Goal: Task Accomplishment & Management: Use online tool/utility

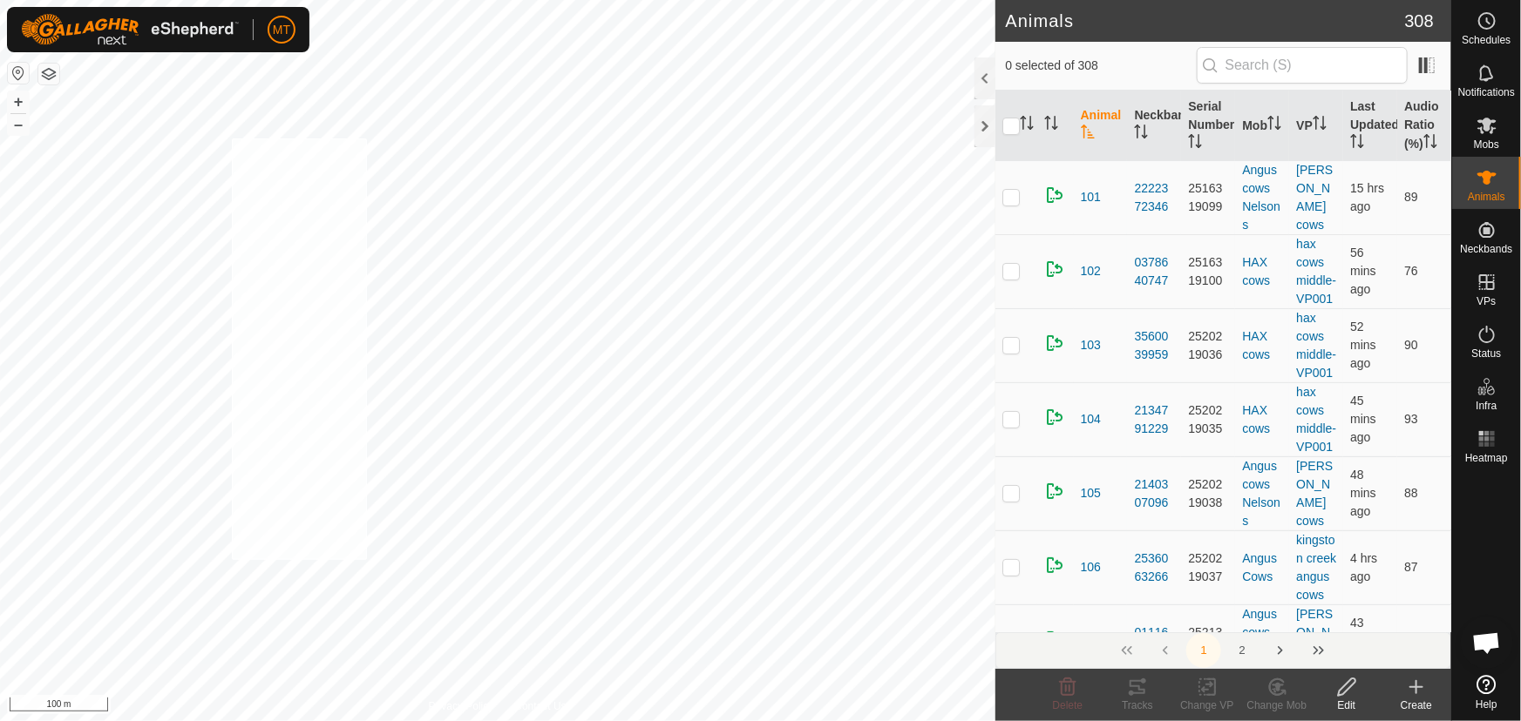
checkbox input "true"
click at [1026, 129] on icon "Activate to sort" at bounding box center [1027, 123] width 14 height 14
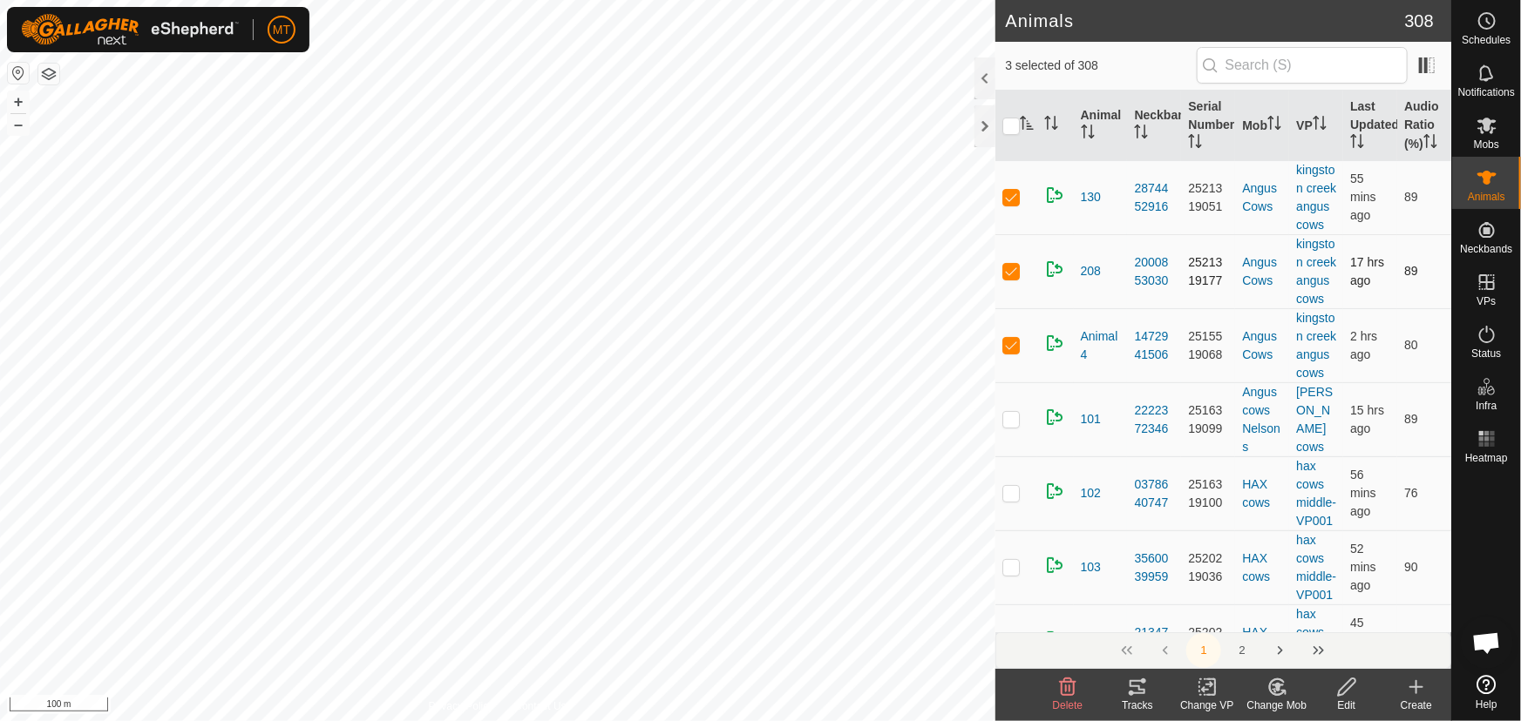
click at [1009, 278] on p-checkbox at bounding box center [1010, 271] width 17 height 14
checkbox input "false"
checkbox input "true"
checkbox input "false"
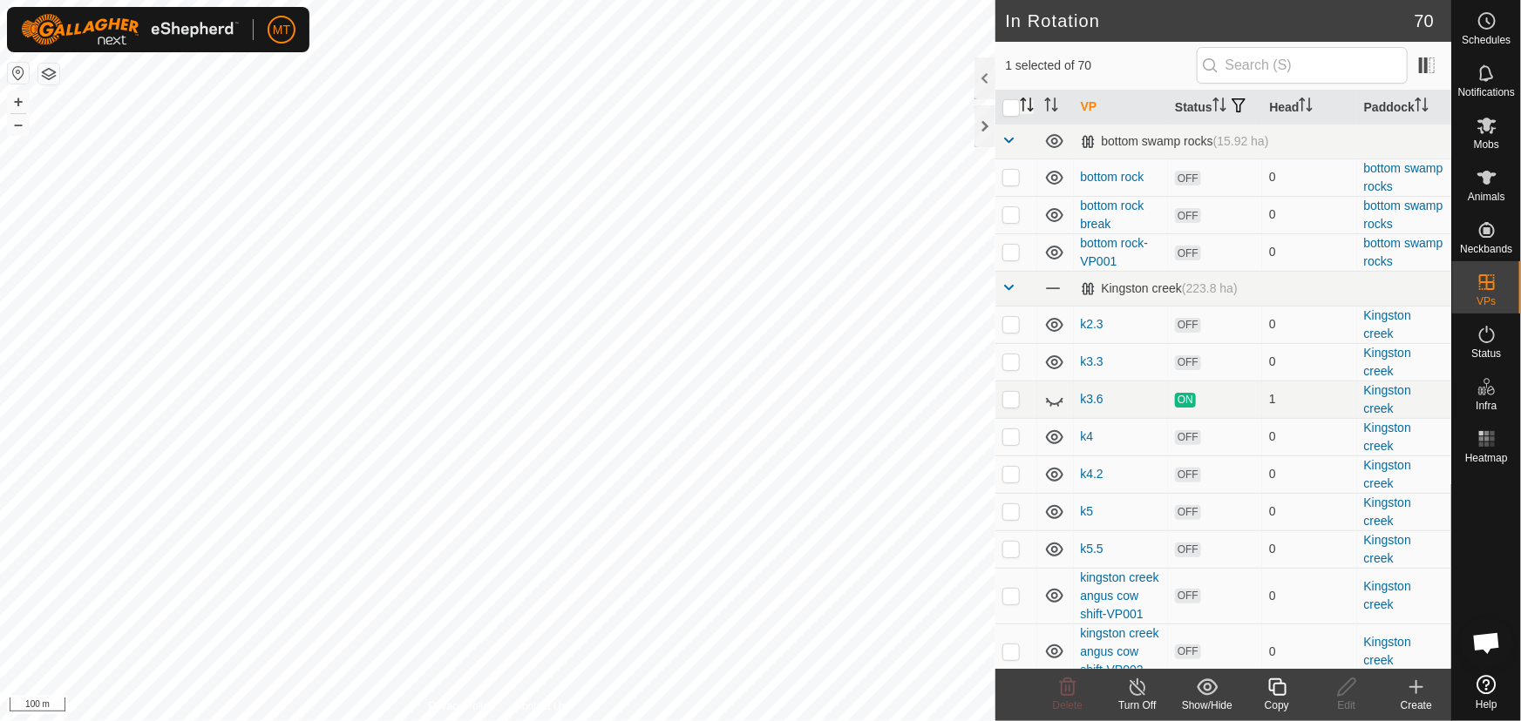
click at [1027, 112] on icon "Activate to sort" at bounding box center [1027, 105] width 14 height 14
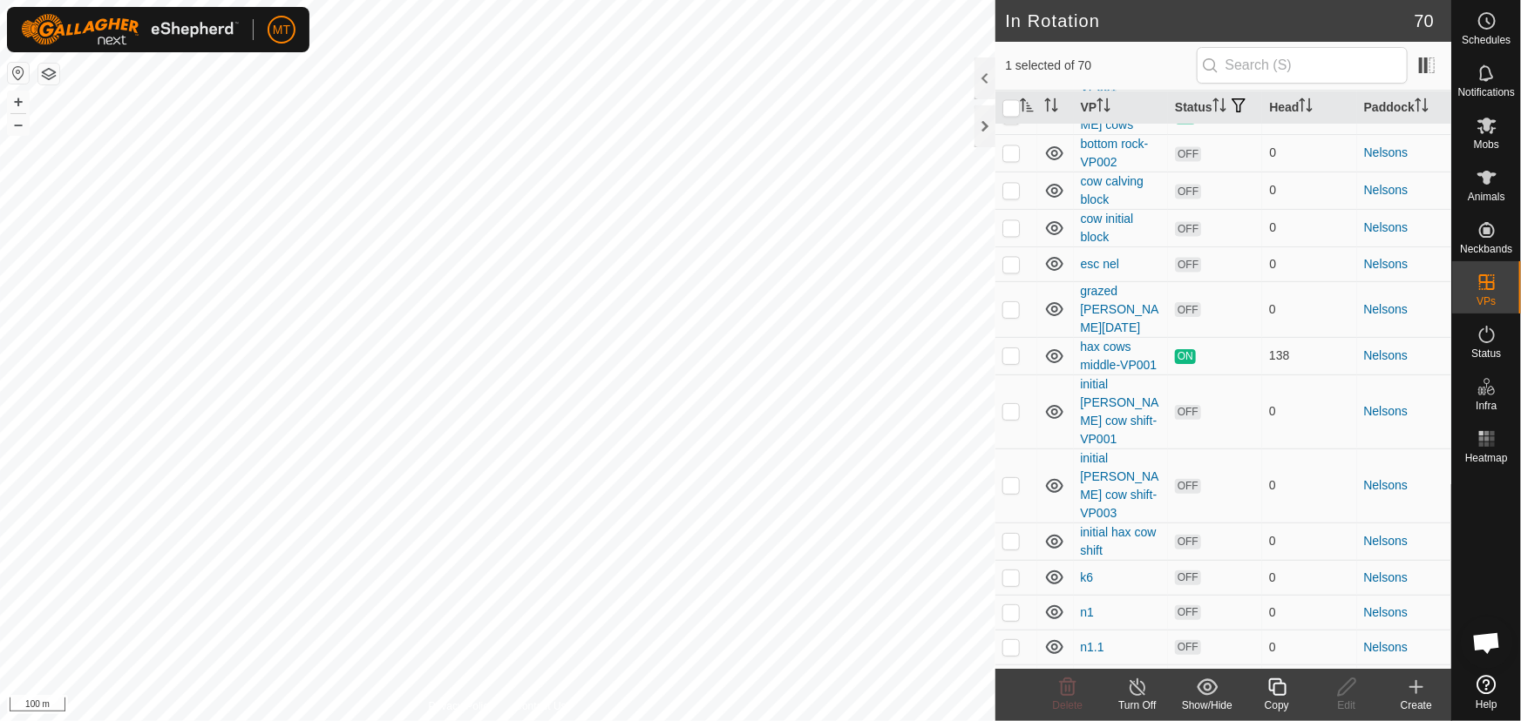
scroll to position [1821, 0]
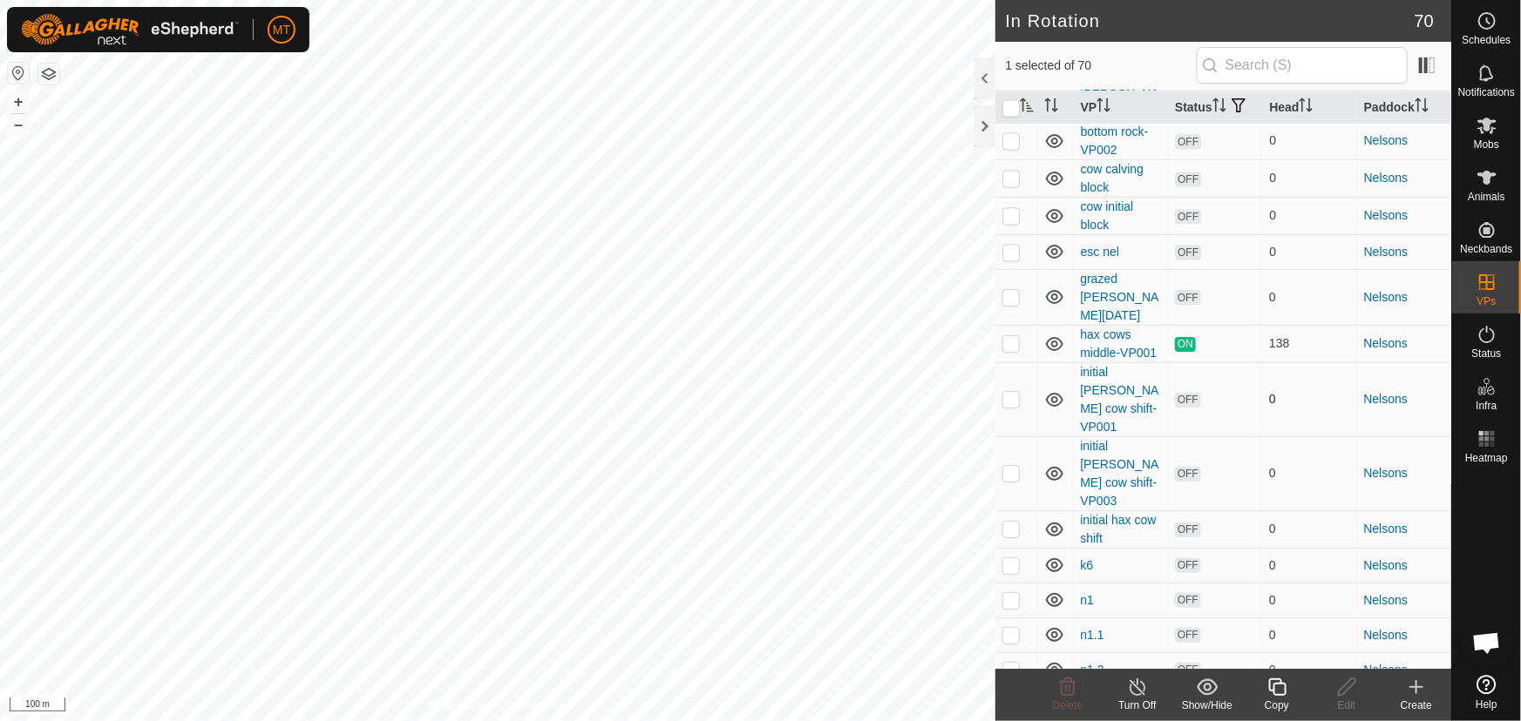
click at [1013, 350] on p-checkbox at bounding box center [1010, 343] width 17 height 14
checkbox input "true"
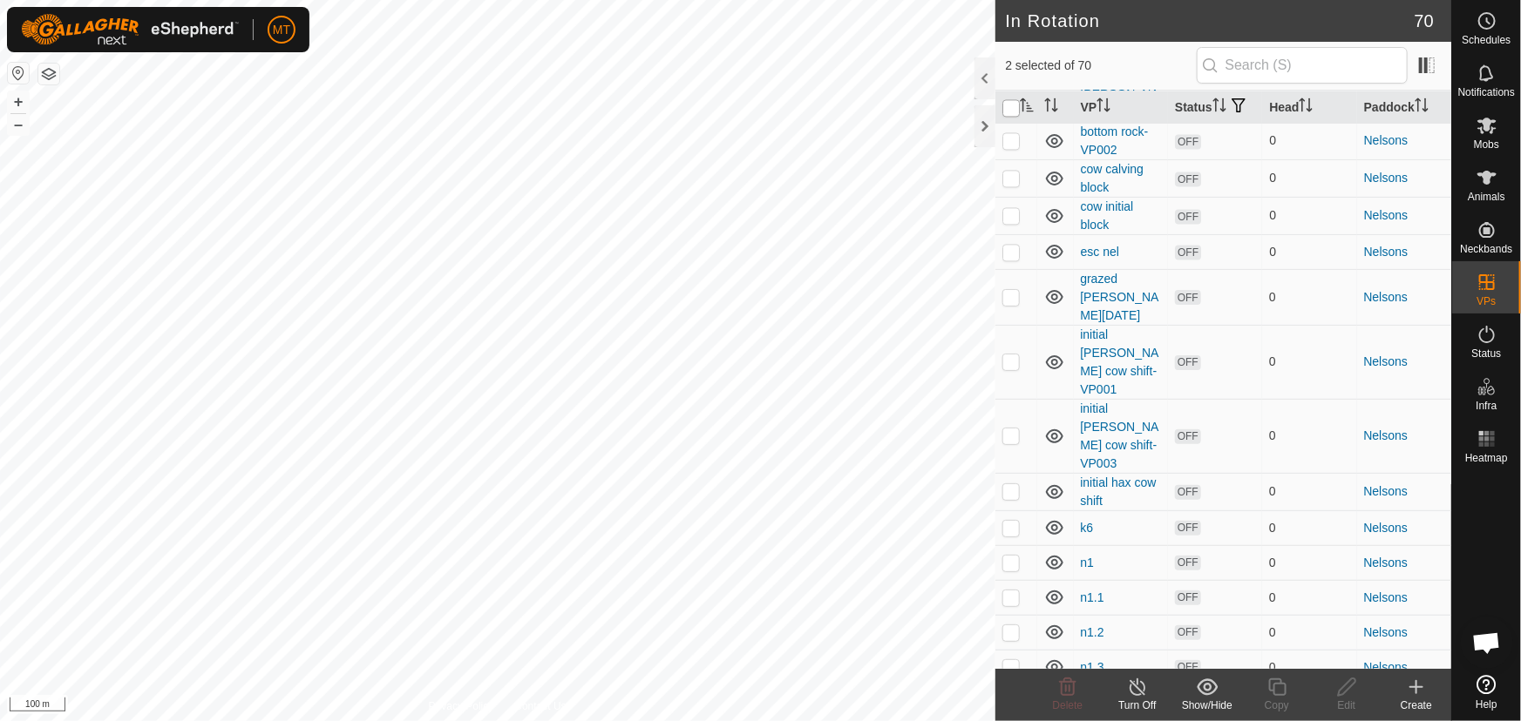
click at [1006, 113] on input "checkbox" at bounding box center [1010, 107] width 17 height 17
checkbox input "true"
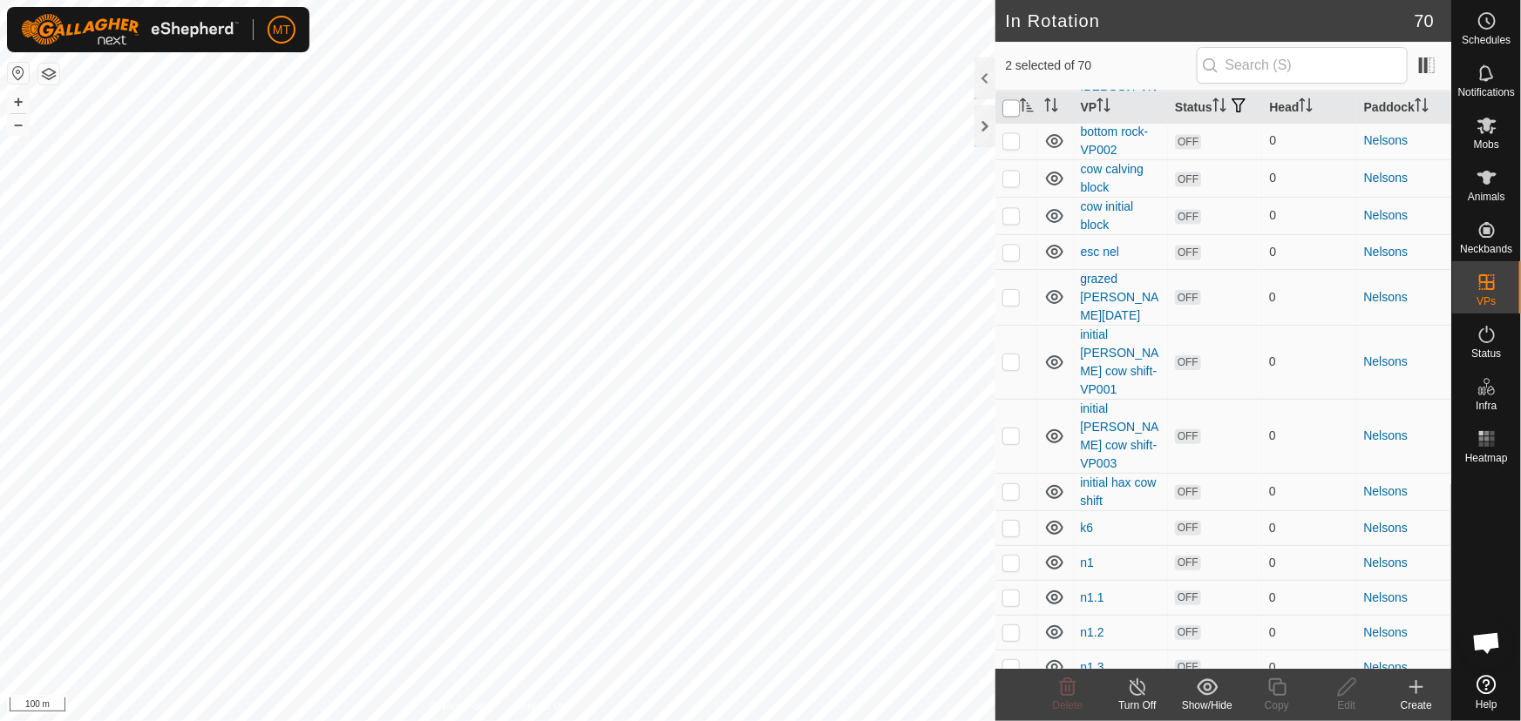
checkbox input "true"
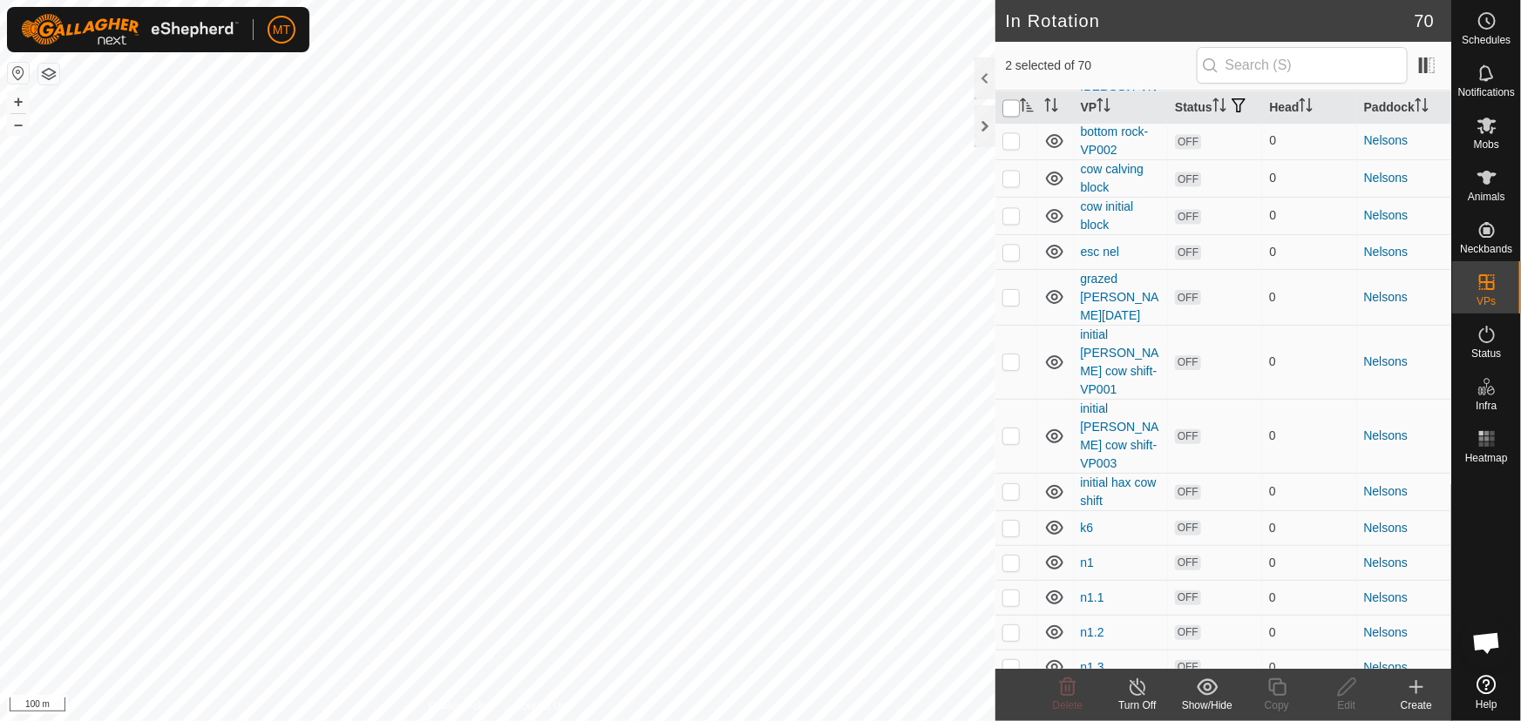
checkbox input "true"
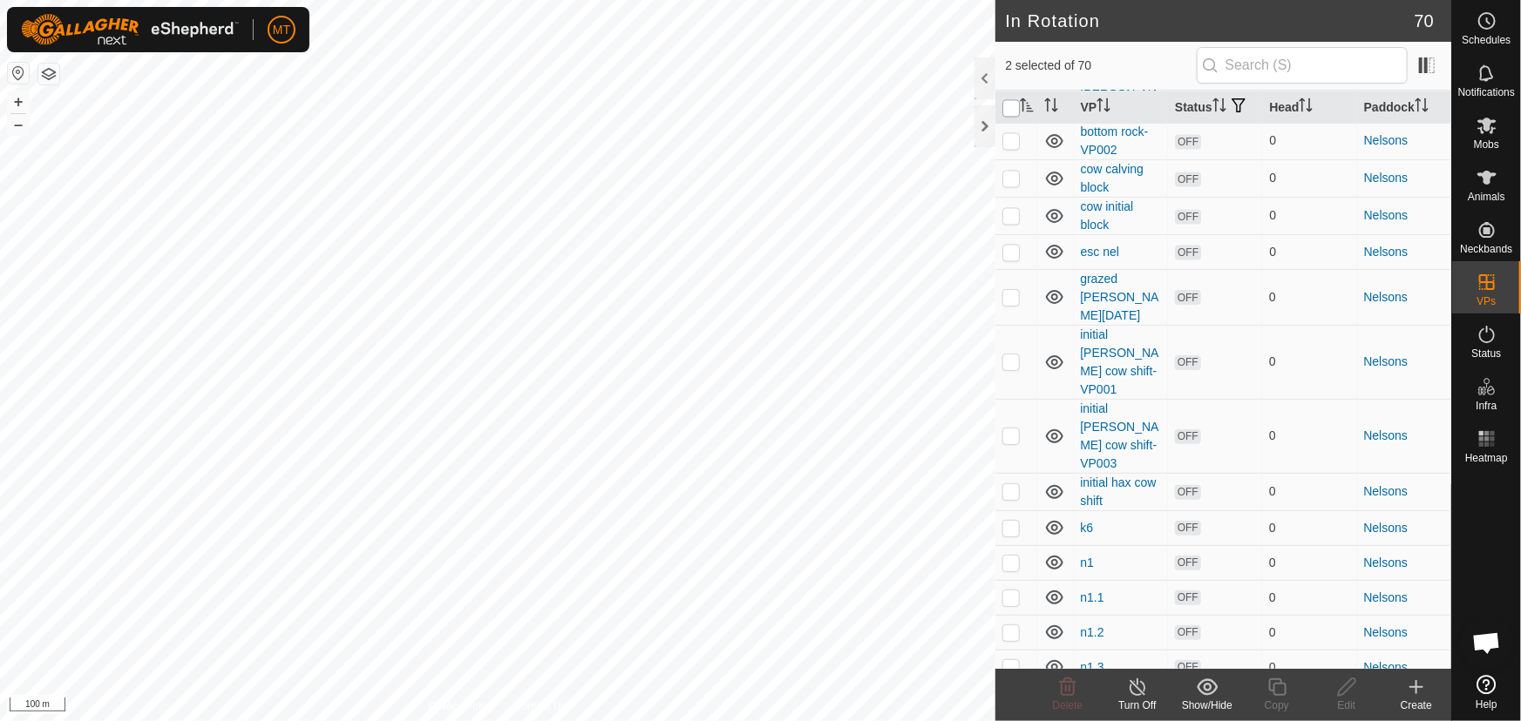
checkbox input "true"
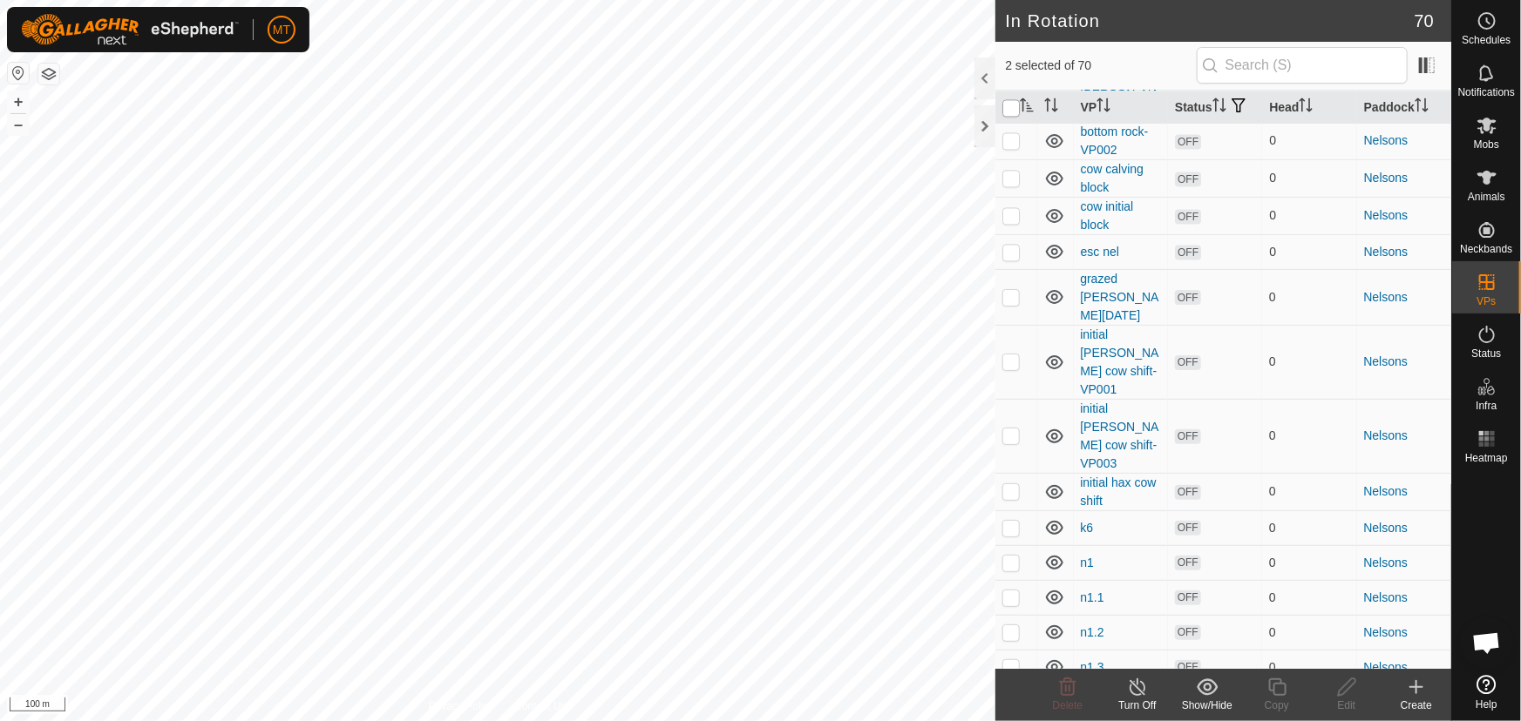
checkbox input "true"
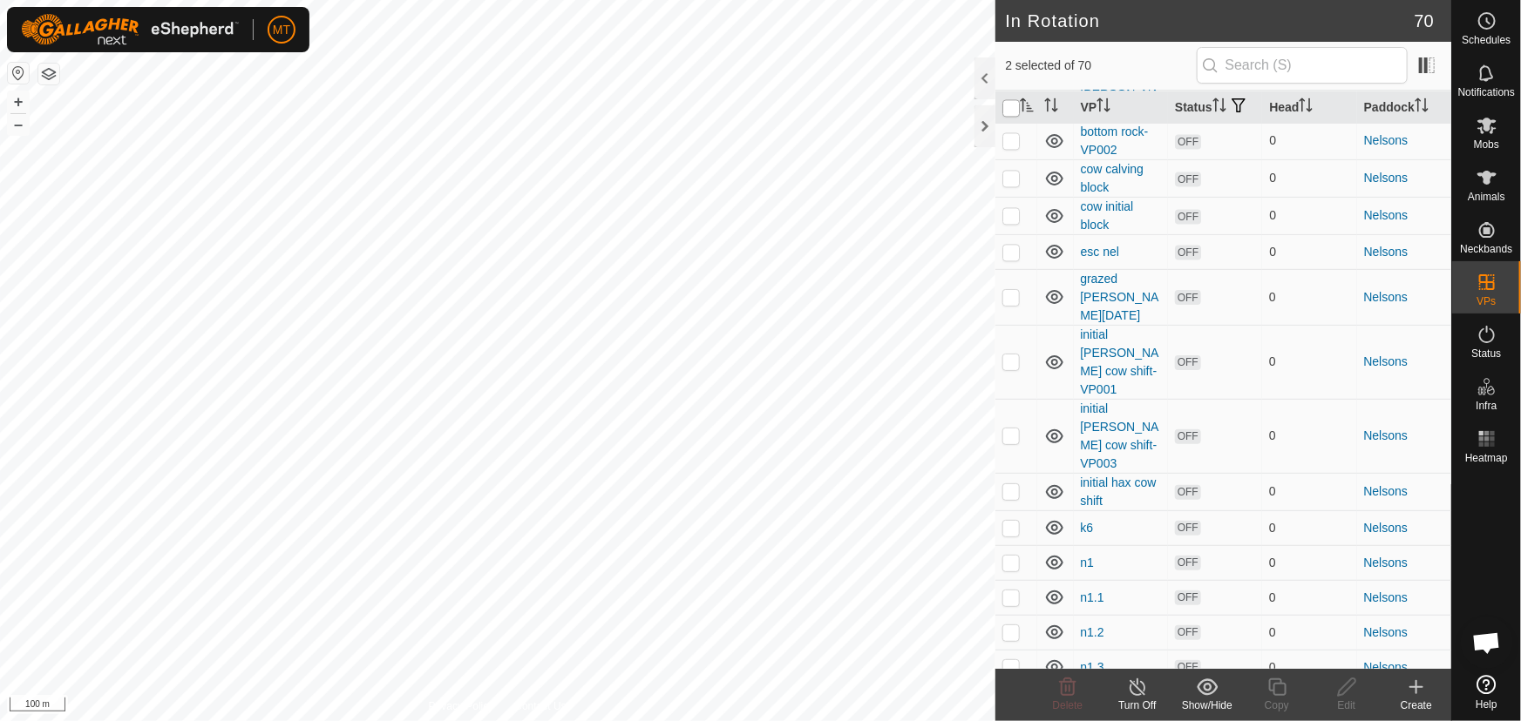
checkbox input "true"
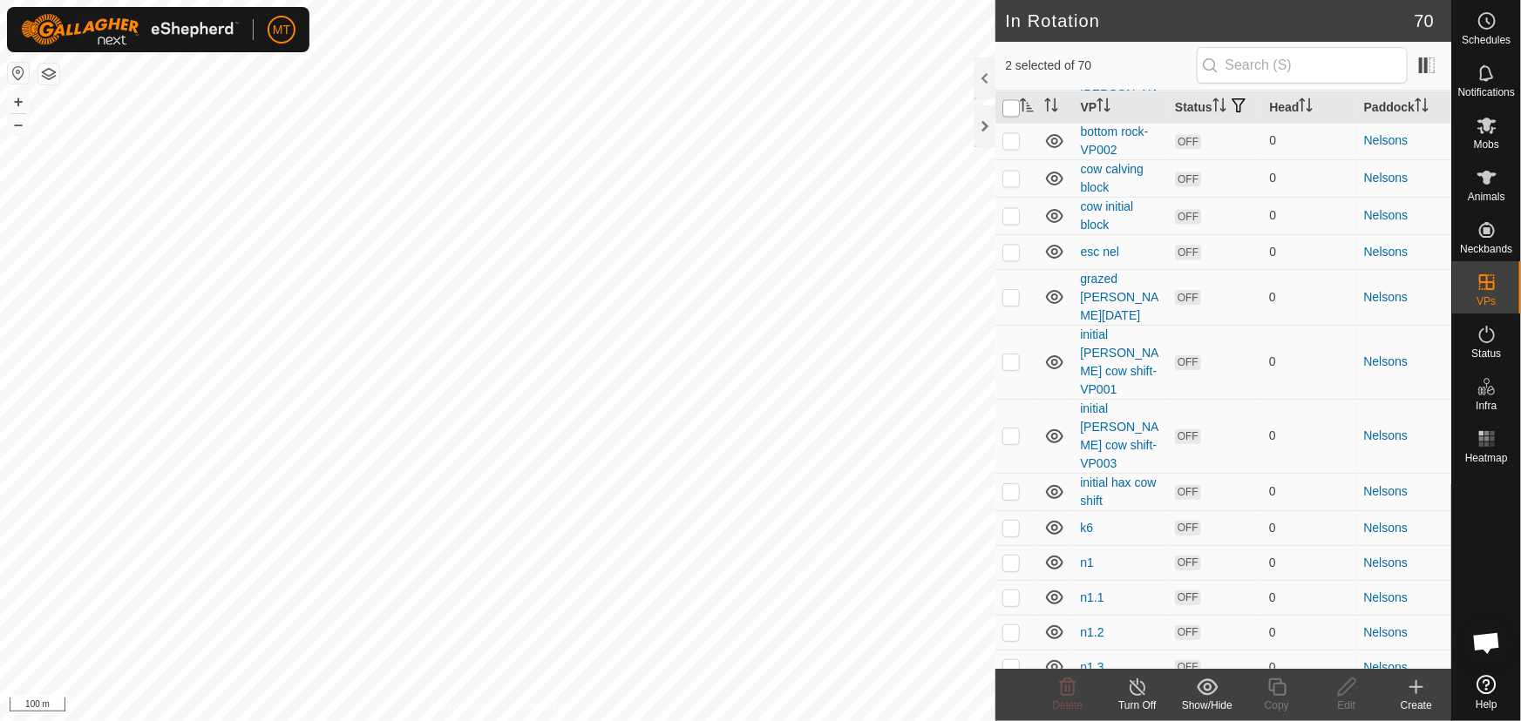
checkbox input "true"
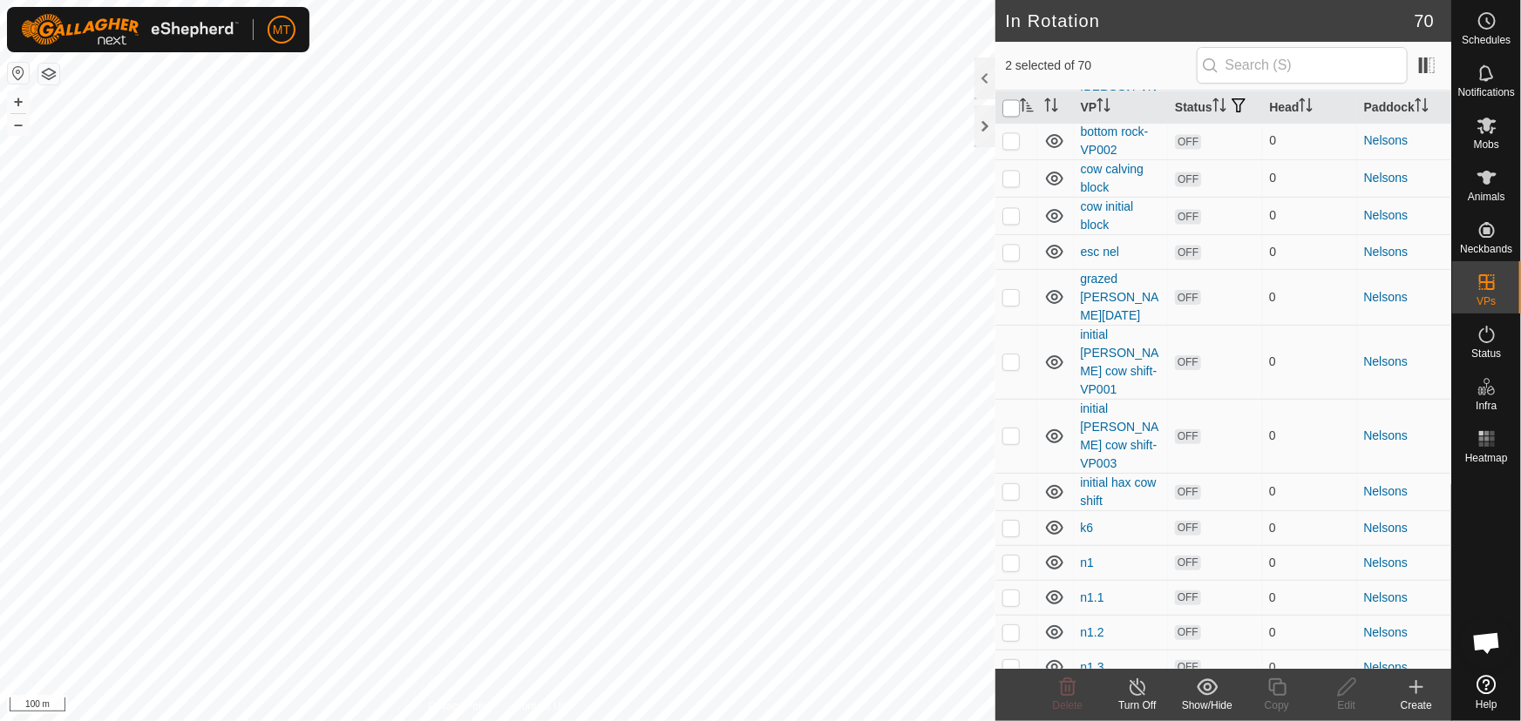
checkbox input "true"
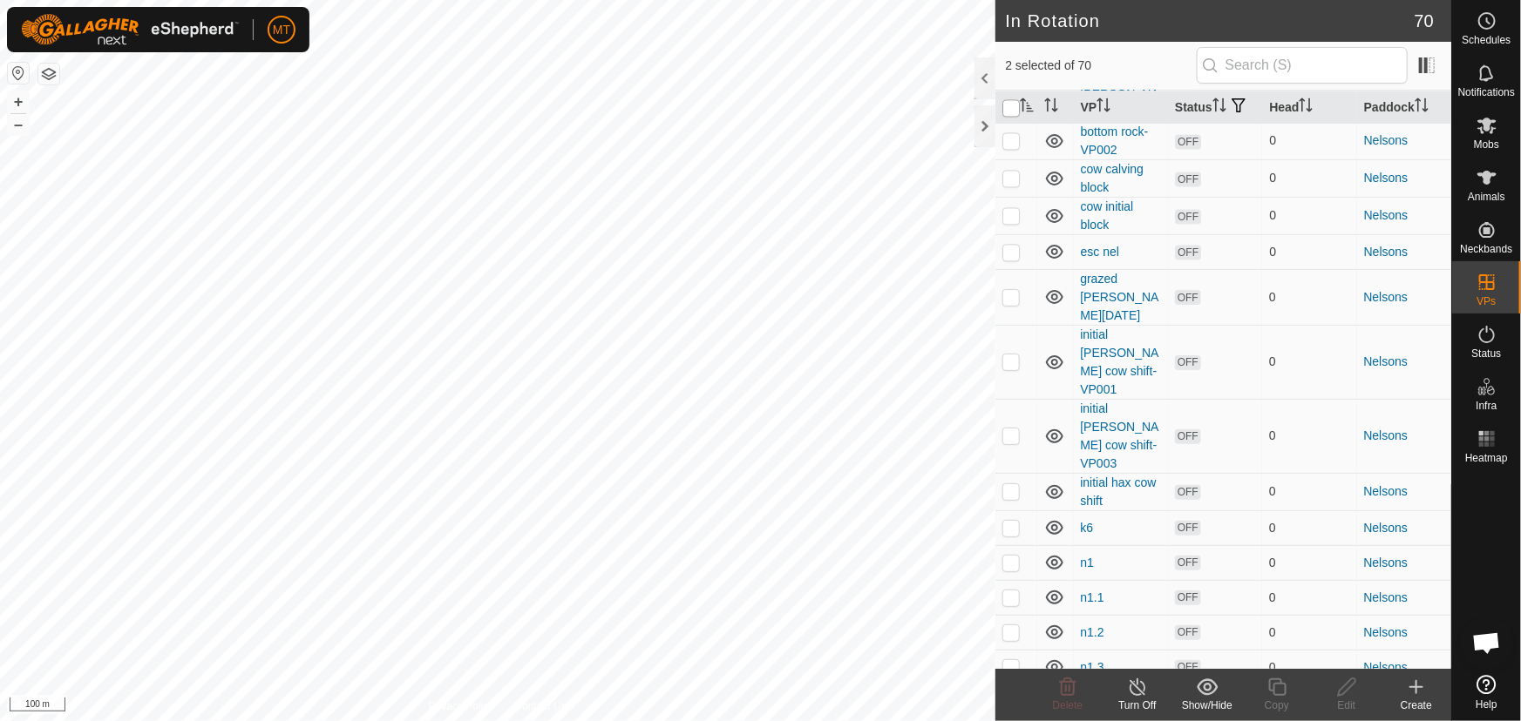
checkbox input "true"
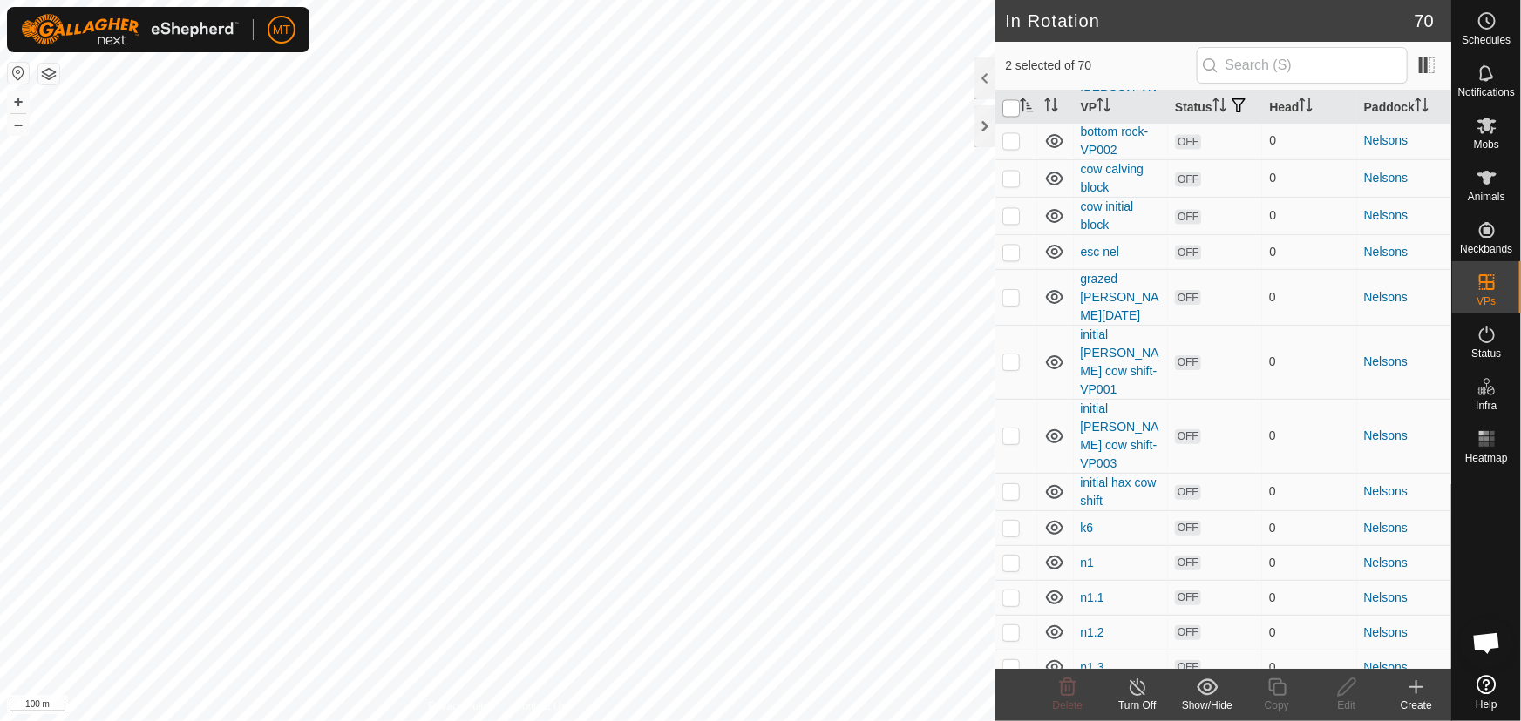
checkbox input "true"
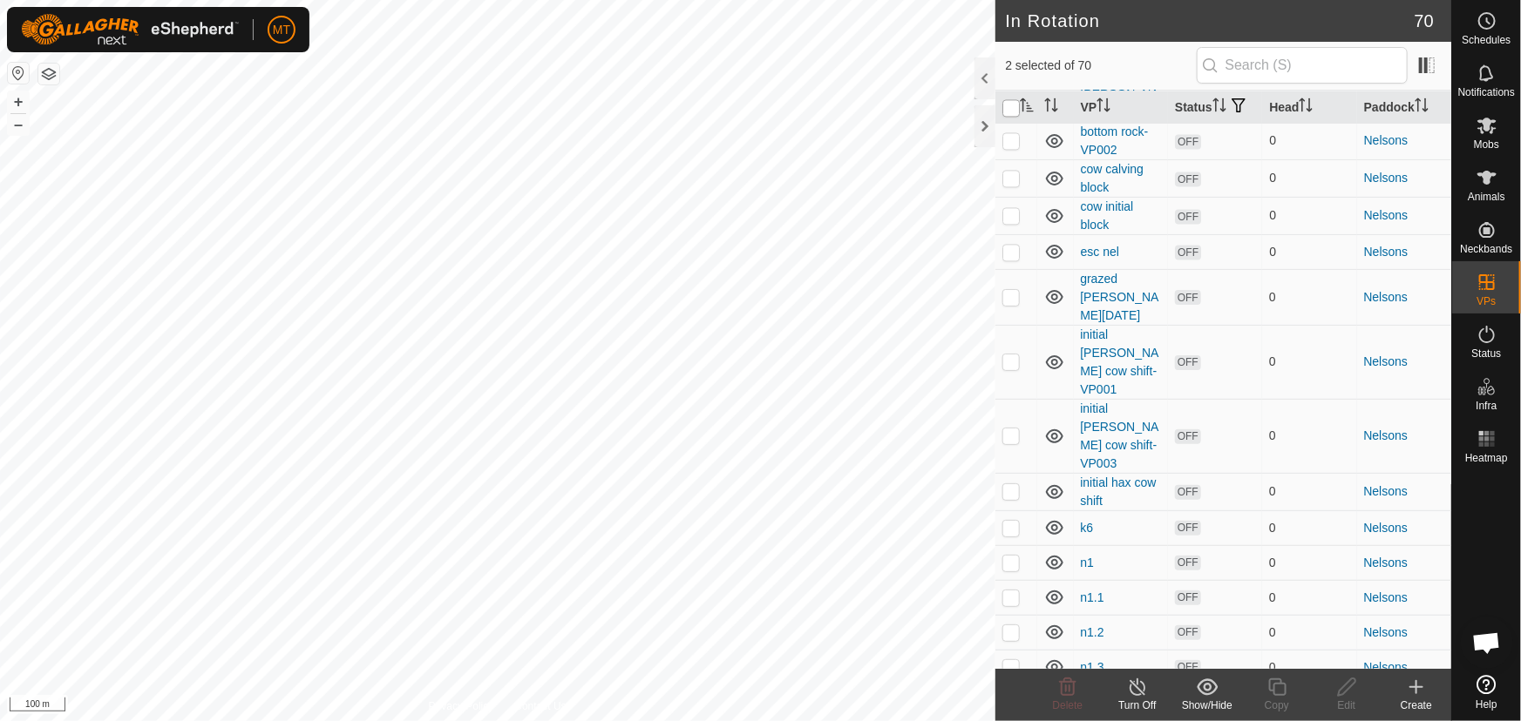
checkbox input "true"
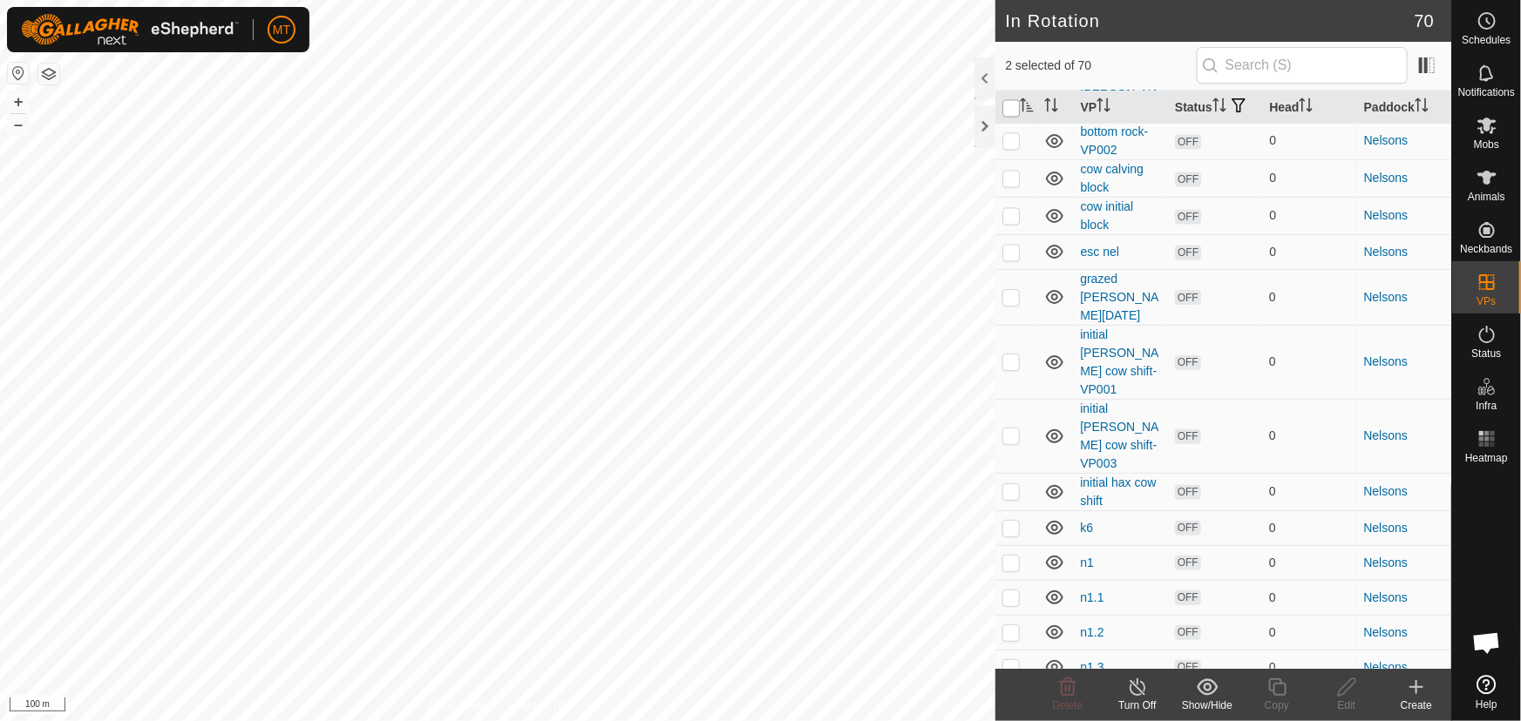
checkbox input "true"
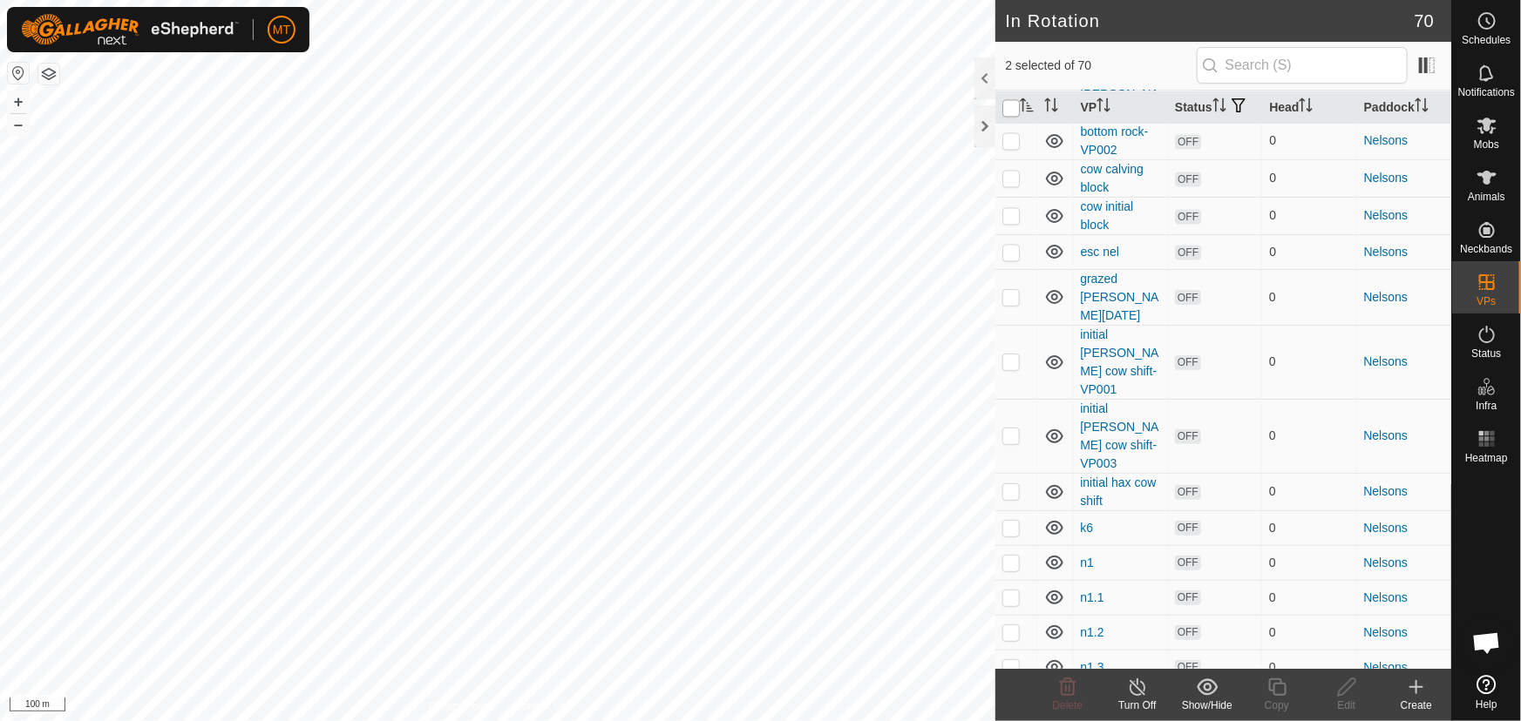
checkbox input "true"
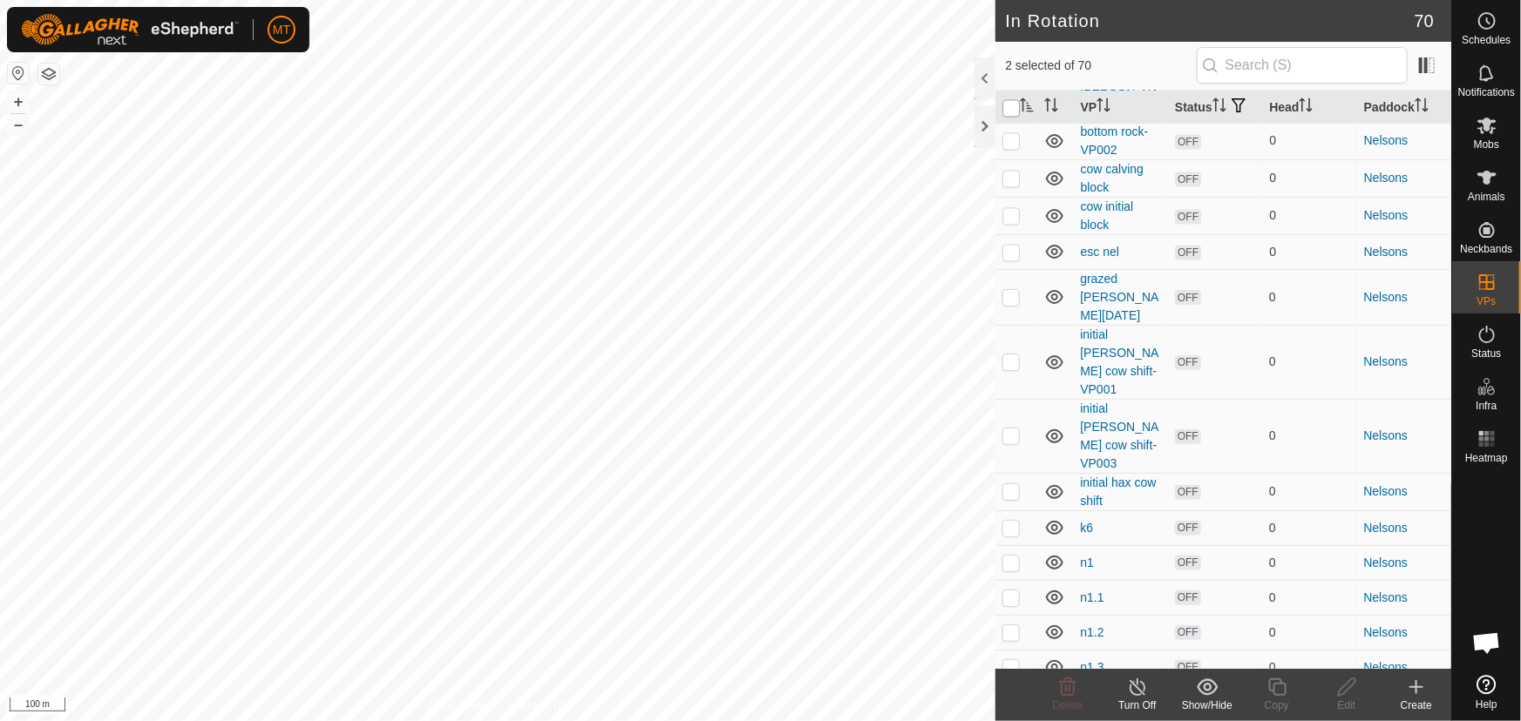
checkbox input "true"
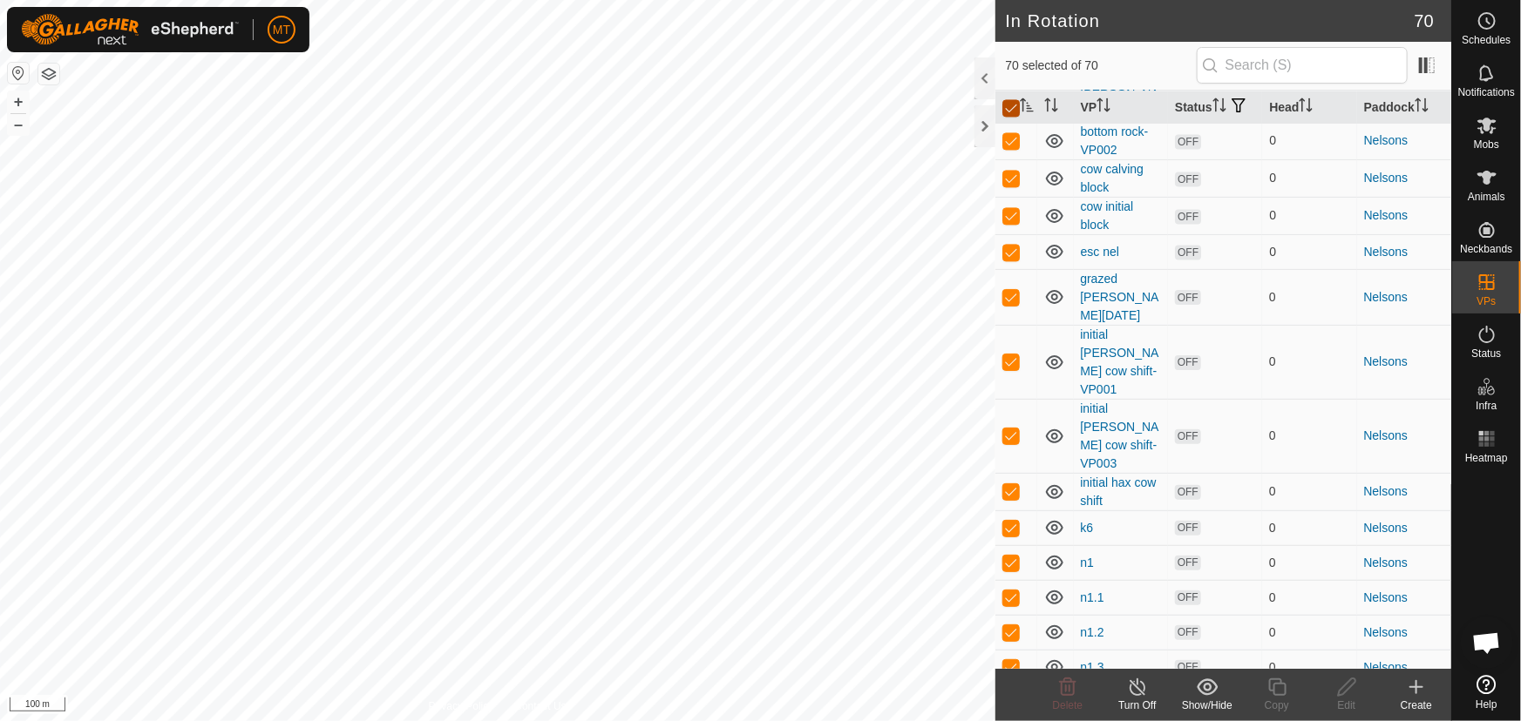
click at [1006, 113] on input "checkbox" at bounding box center [1010, 107] width 17 height 17
checkbox input "false"
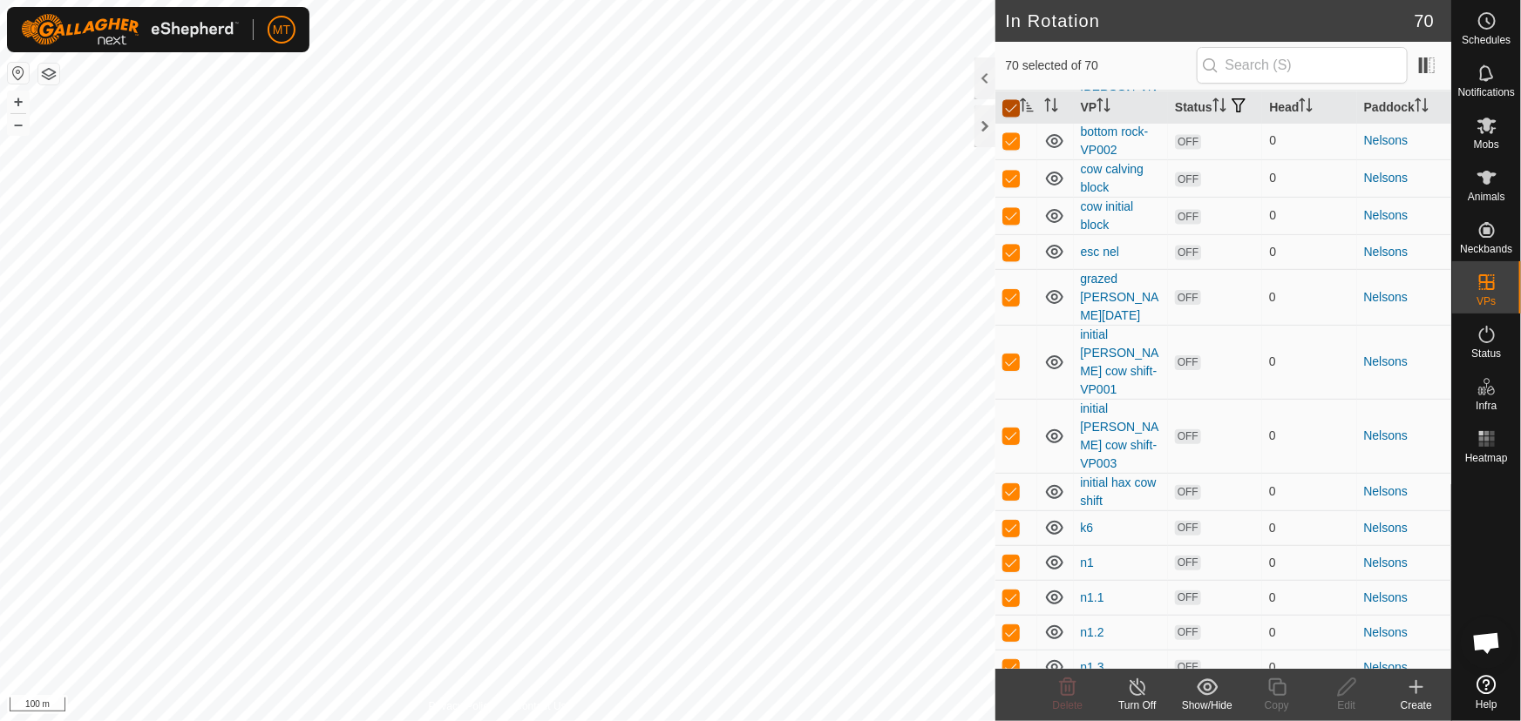
checkbox input "false"
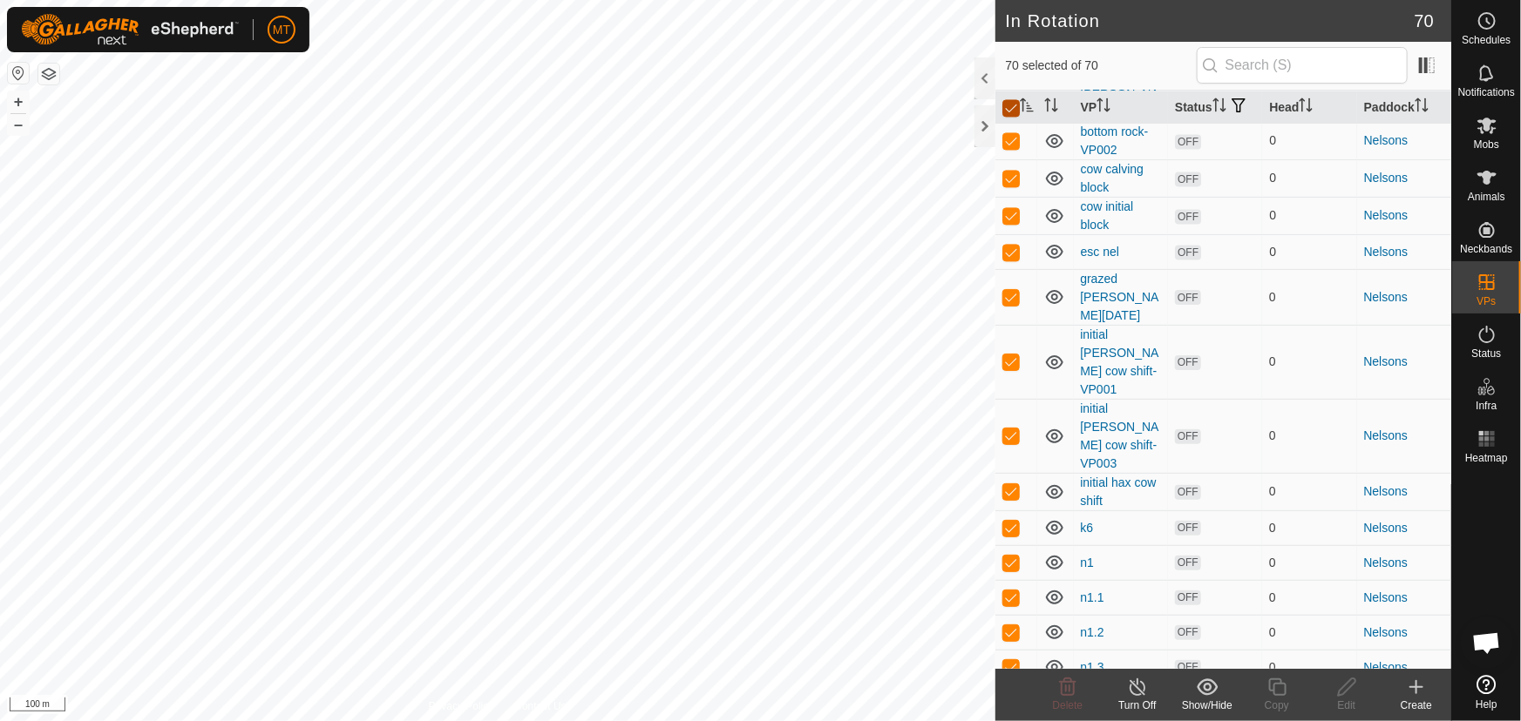
checkbox input "false"
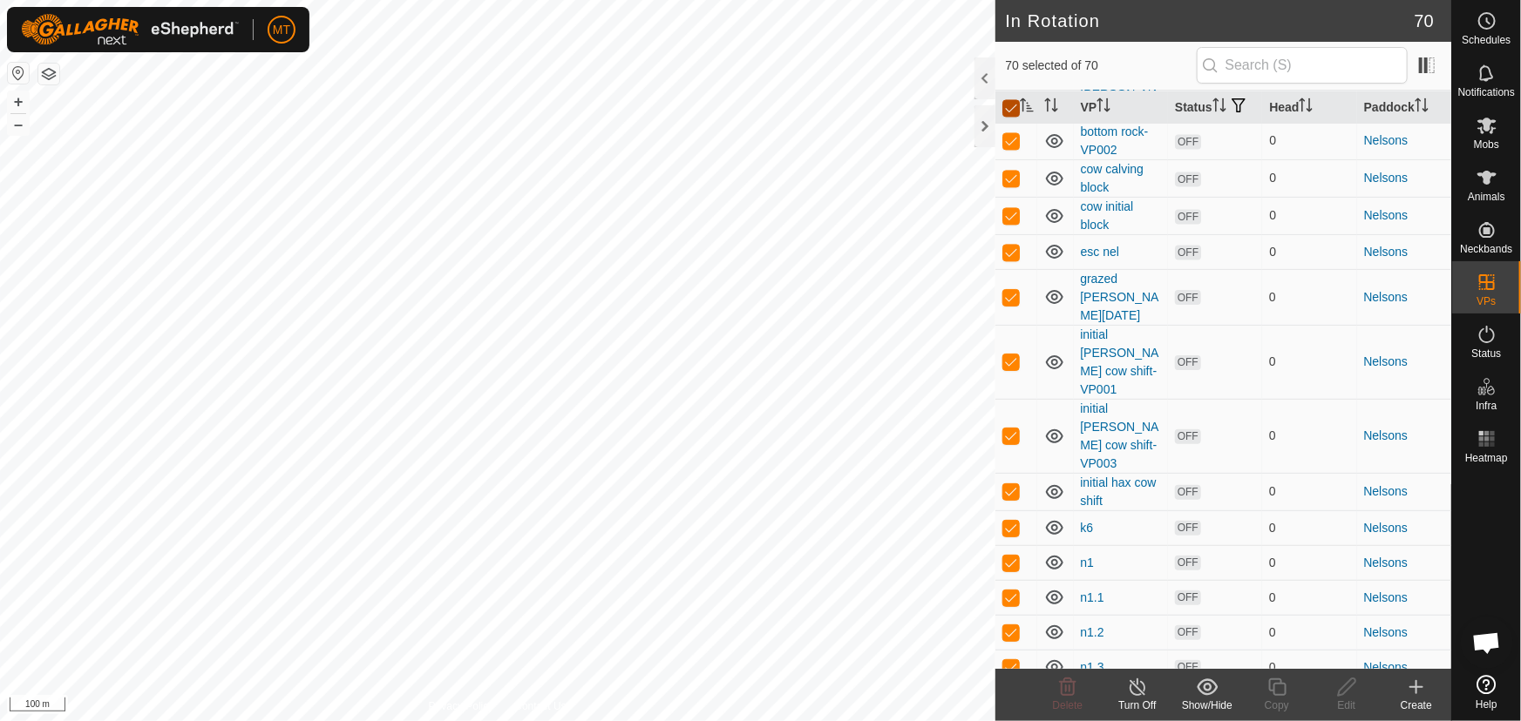
checkbox input "false"
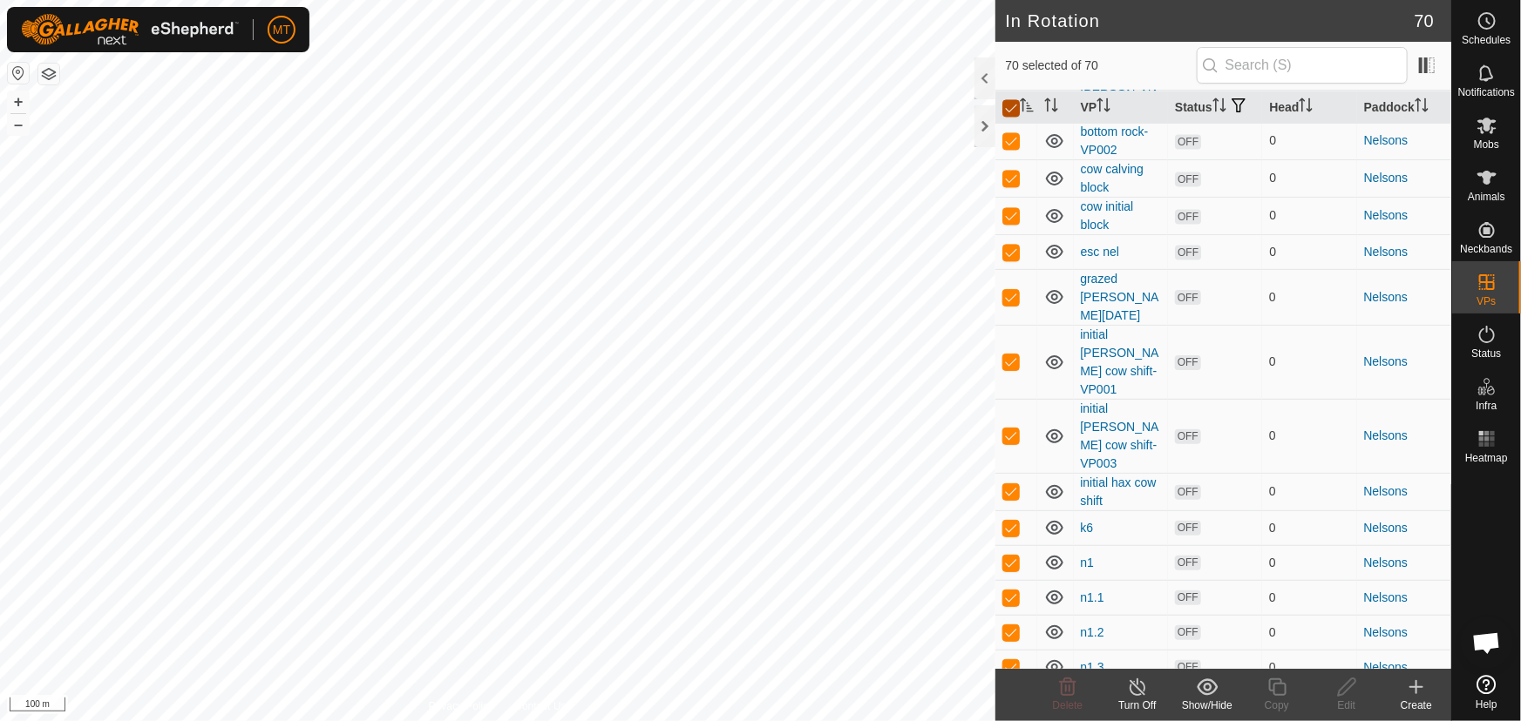
checkbox input "false"
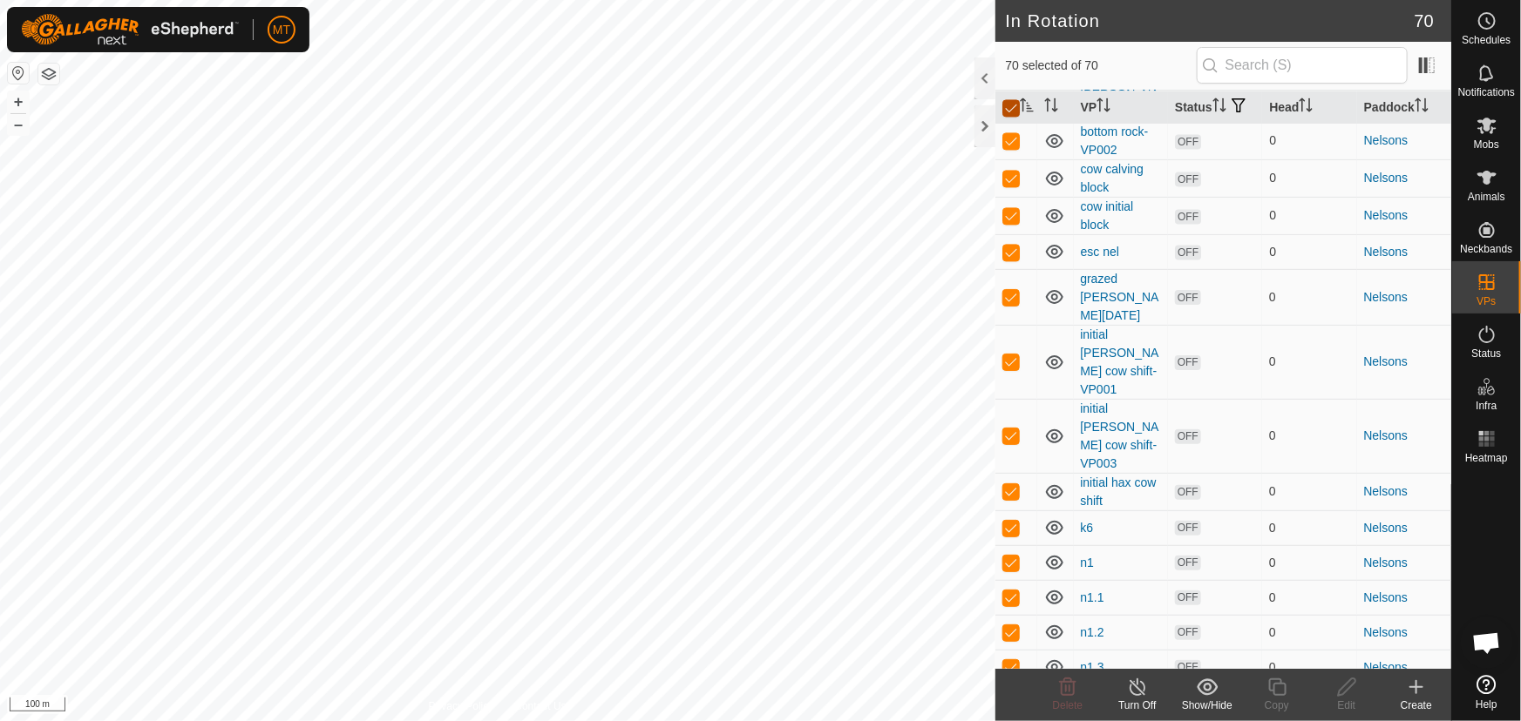
checkbox input "false"
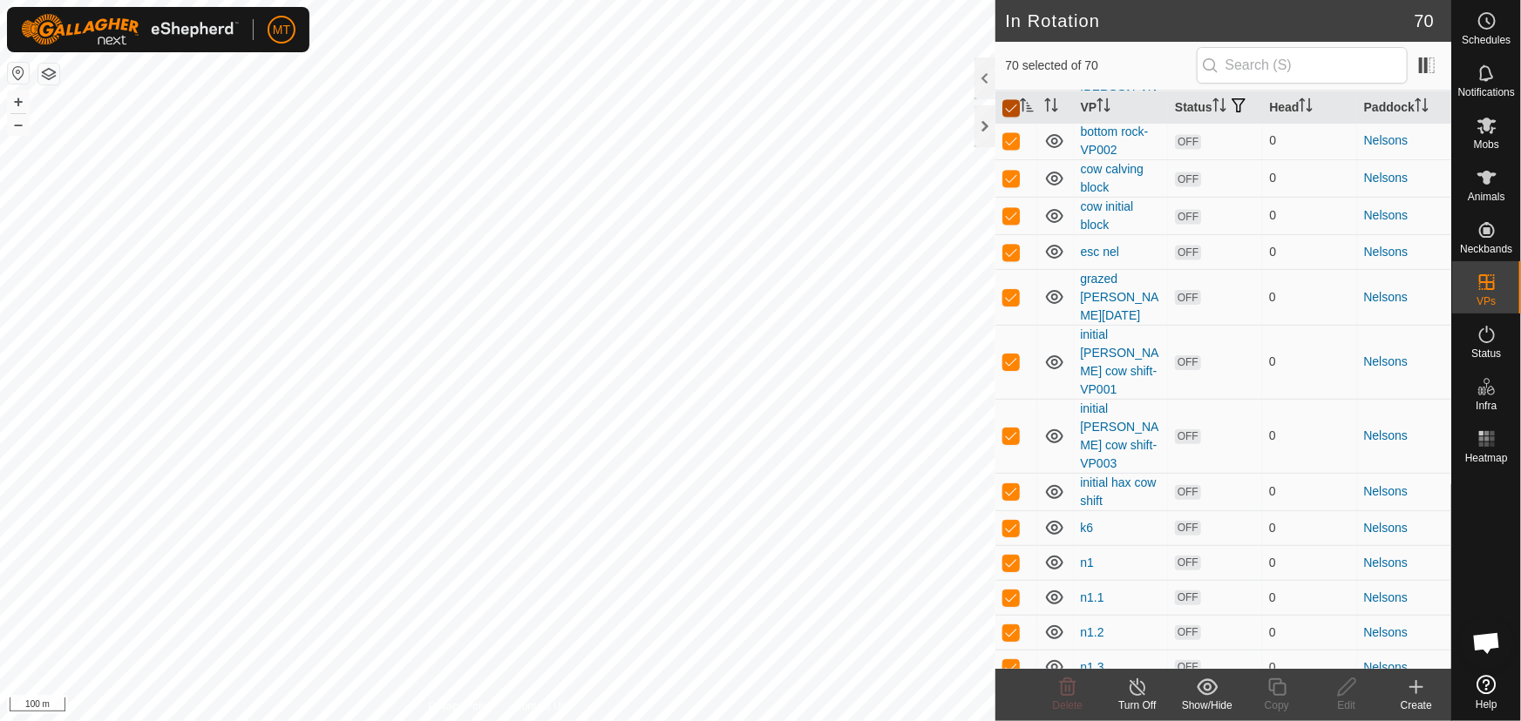
checkbox input "false"
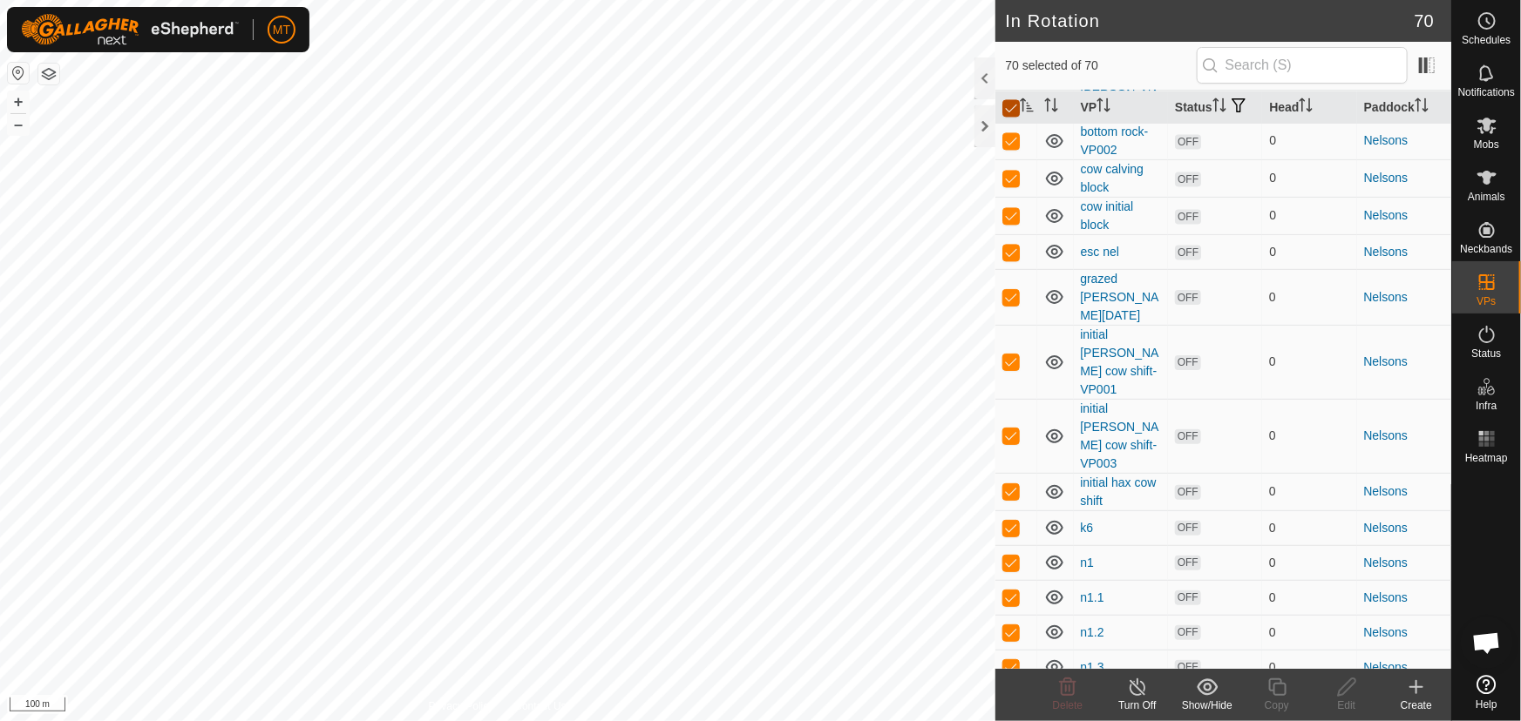
checkbox input "false"
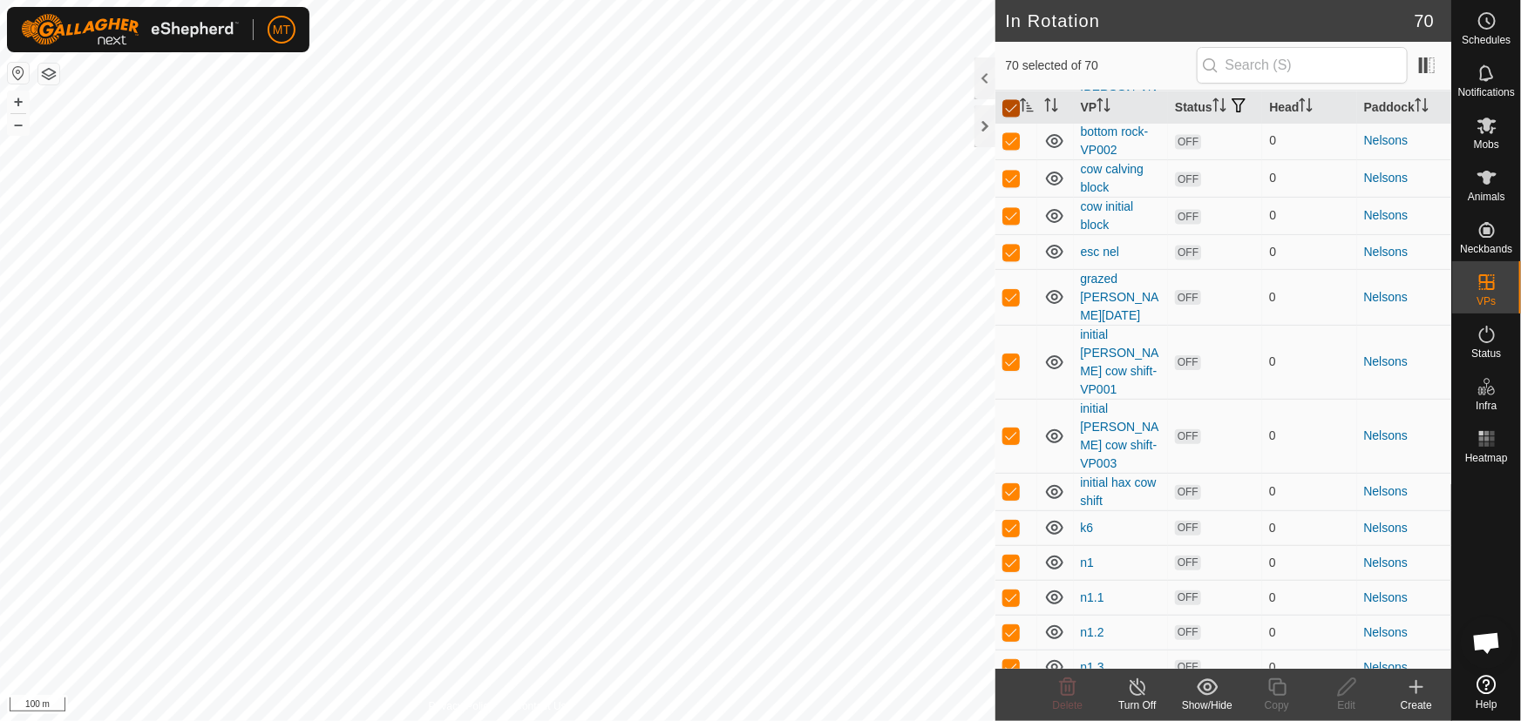
checkbox input "false"
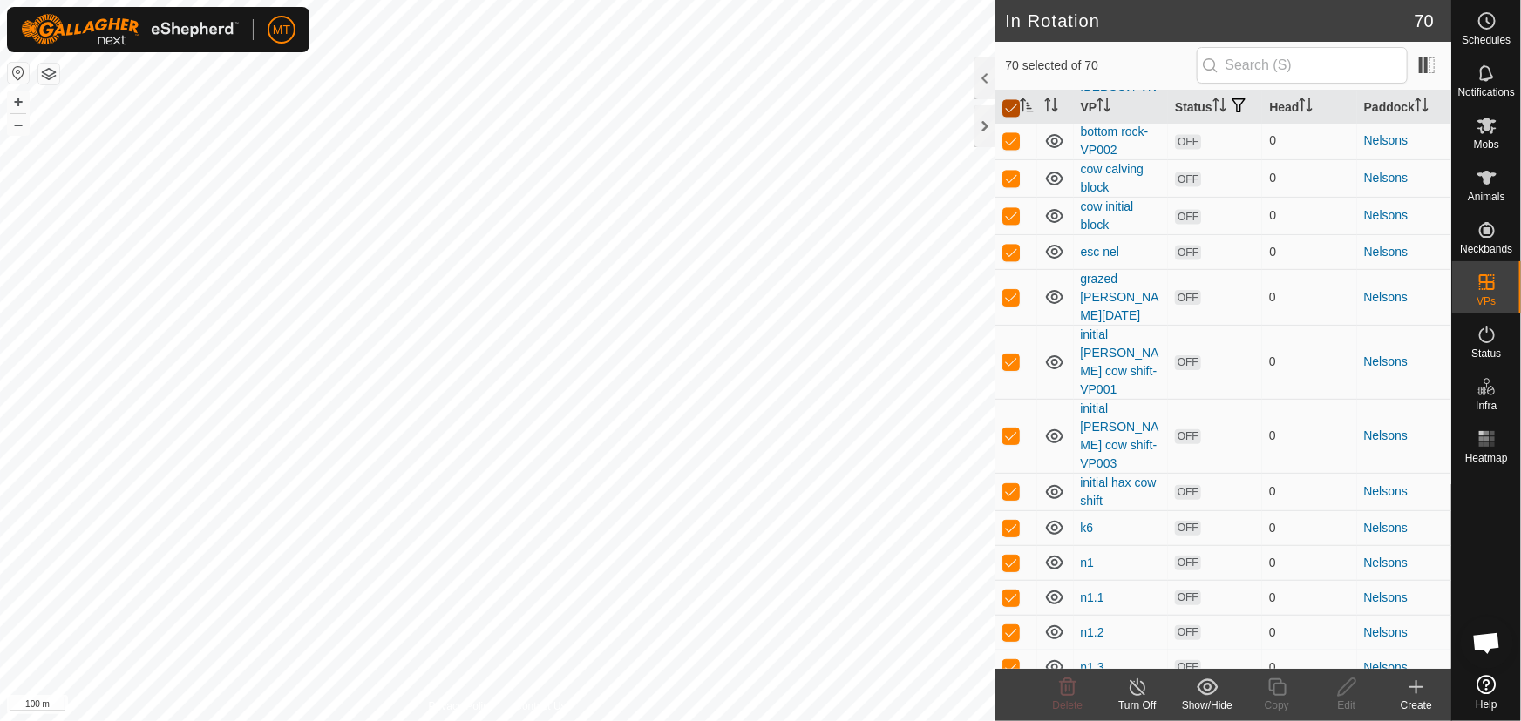
checkbox input "false"
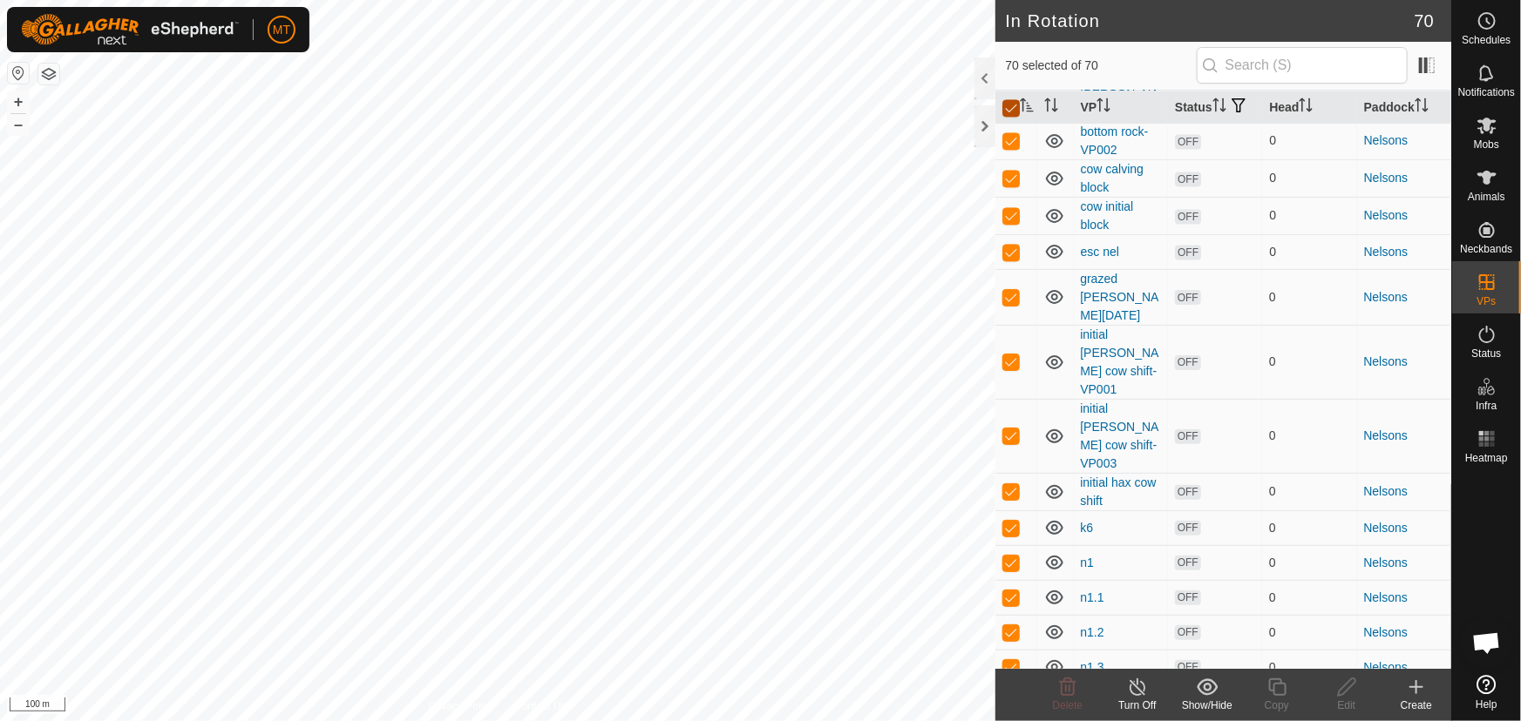
checkbox input "false"
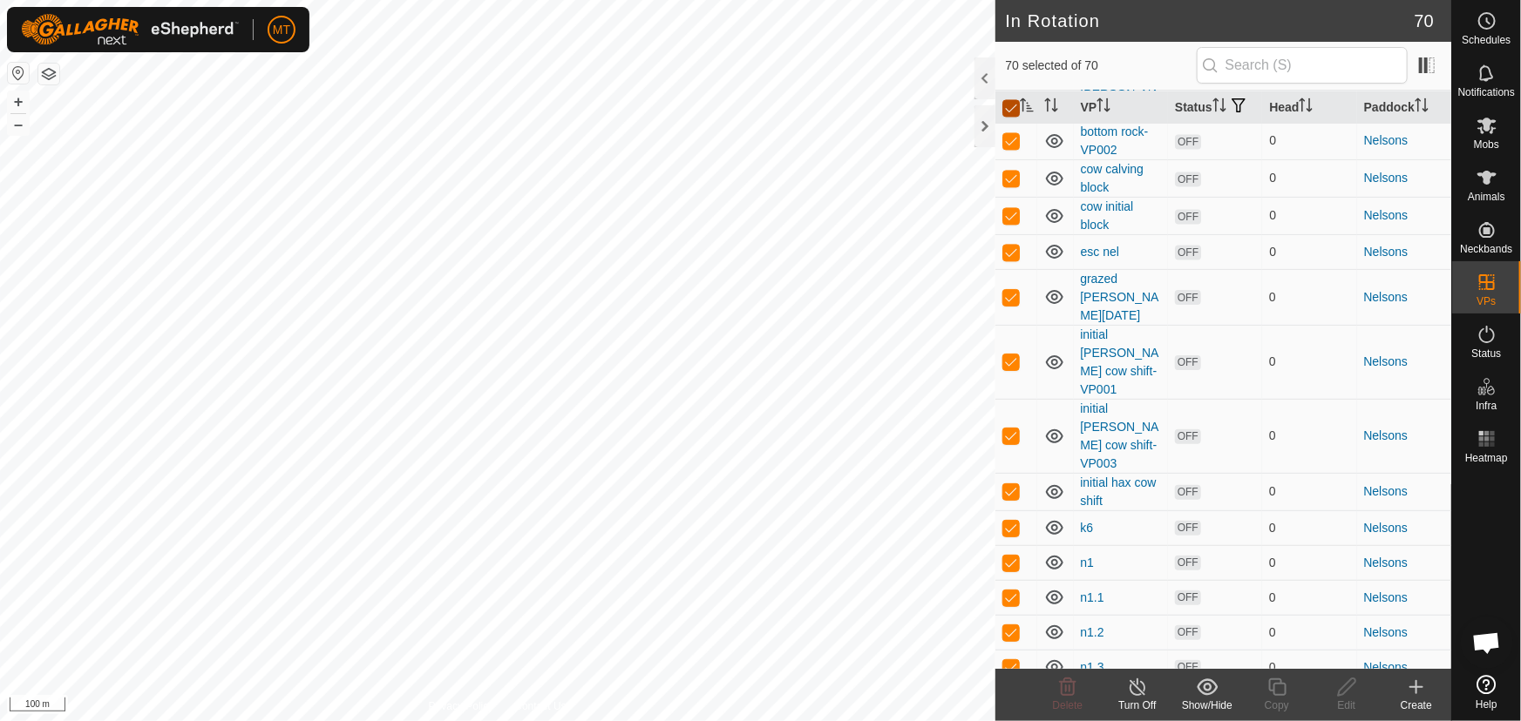
checkbox input "false"
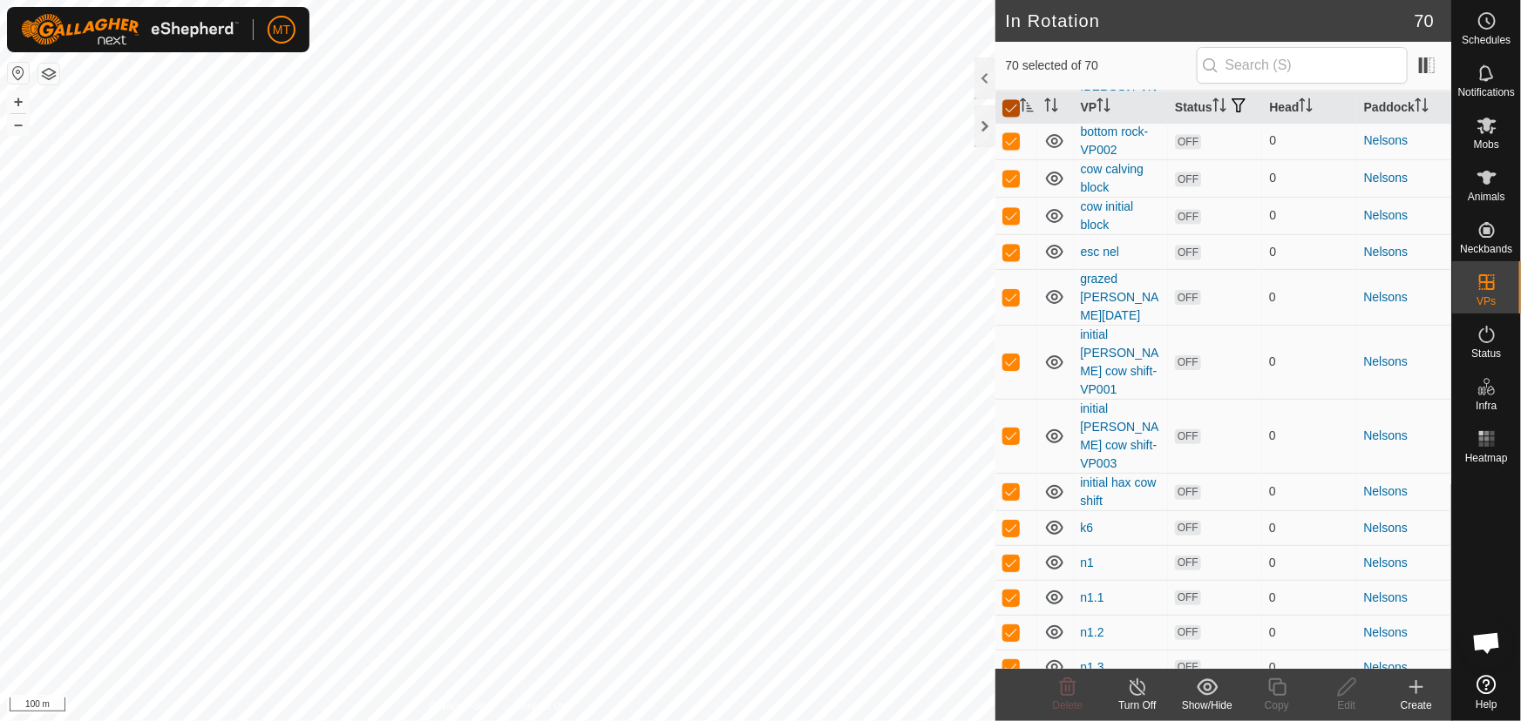
checkbox input "false"
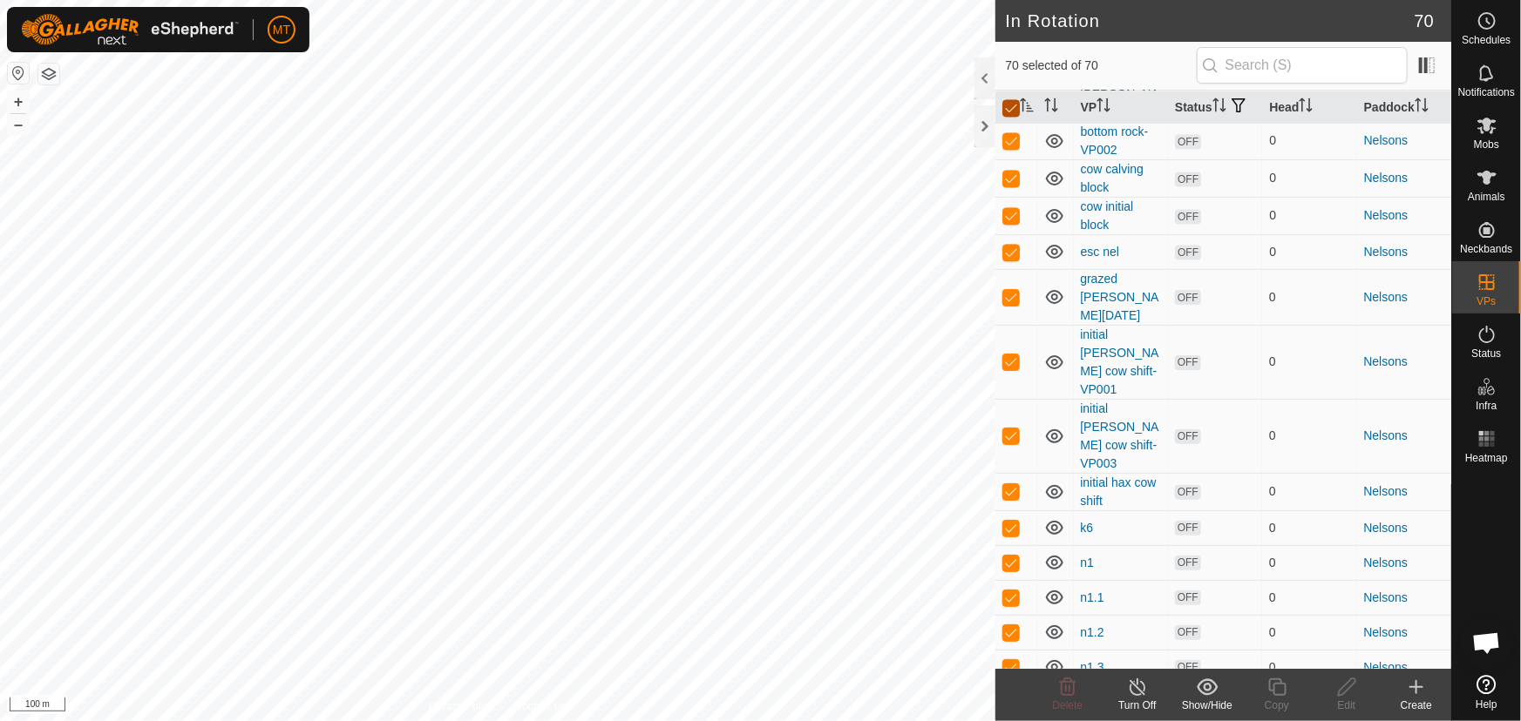
checkbox input "false"
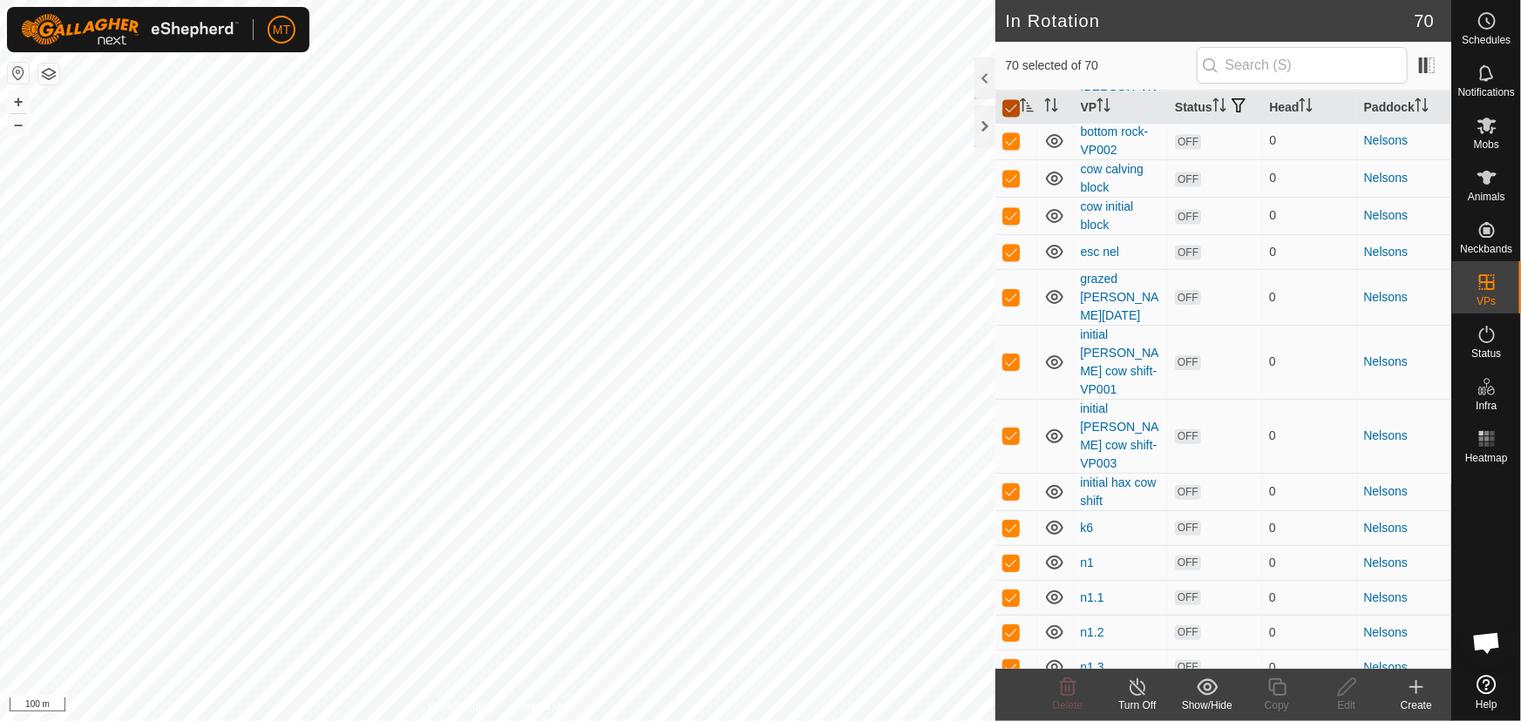
checkbox input "false"
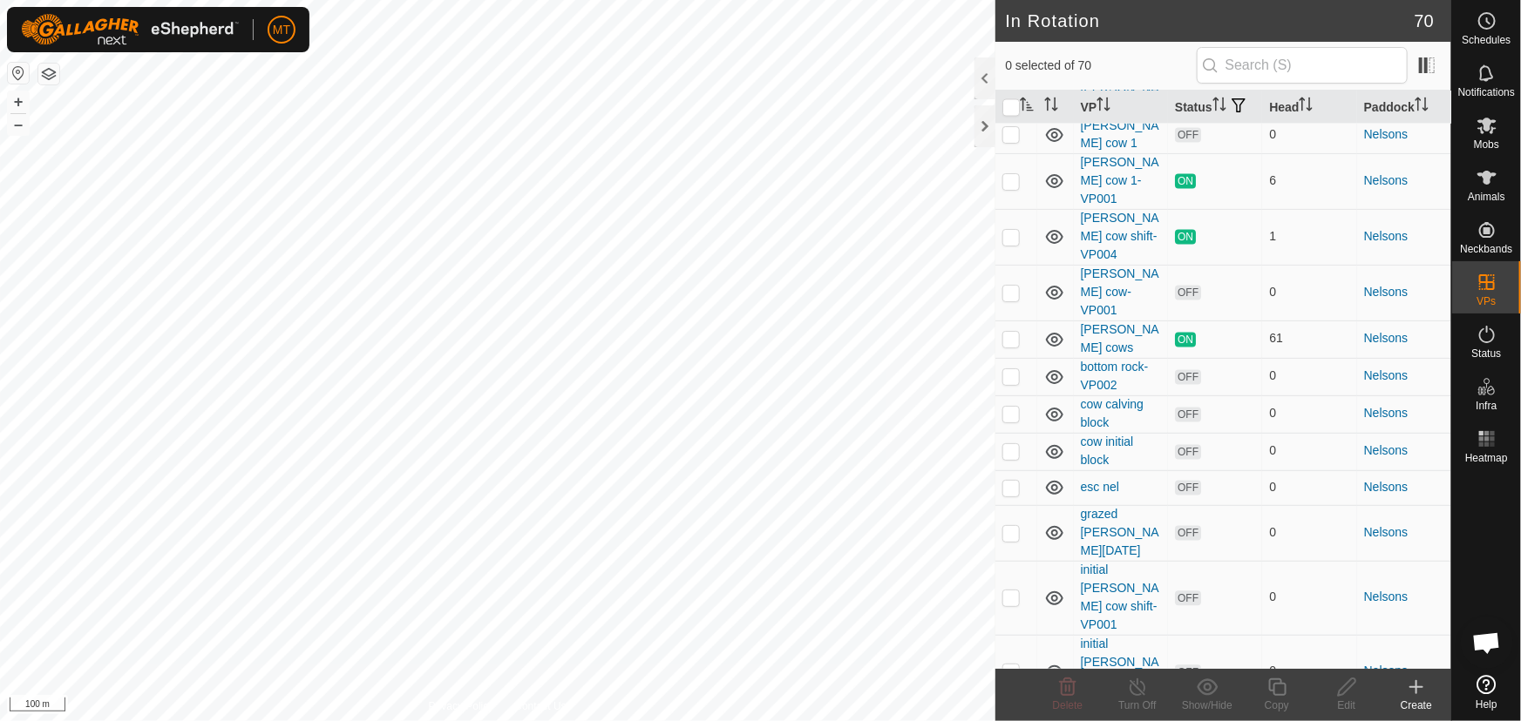
scroll to position [1621, 0]
click at [1011, 68] on p-checkbox at bounding box center [1010, 61] width 17 height 14
checkbox input "true"
click at [1277, 695] on icon at bounding box center [1276, 687] width 17 height 17
